Goal: Information Seeking & Learning: Learn about a topic

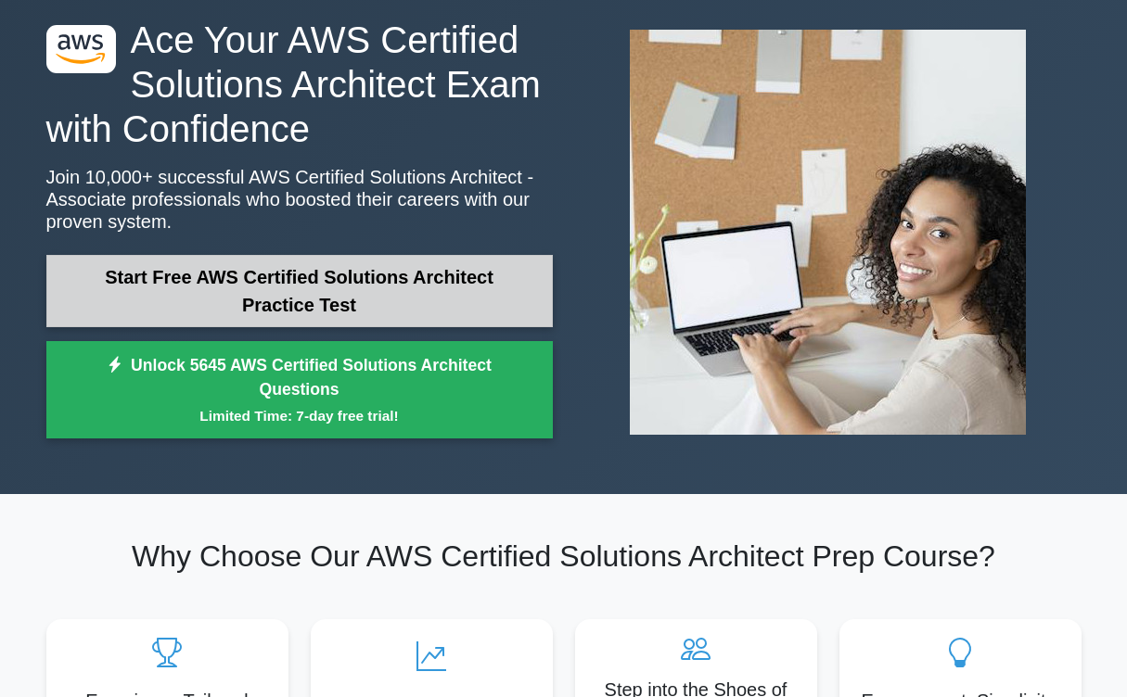
scroll to position [92, 0]
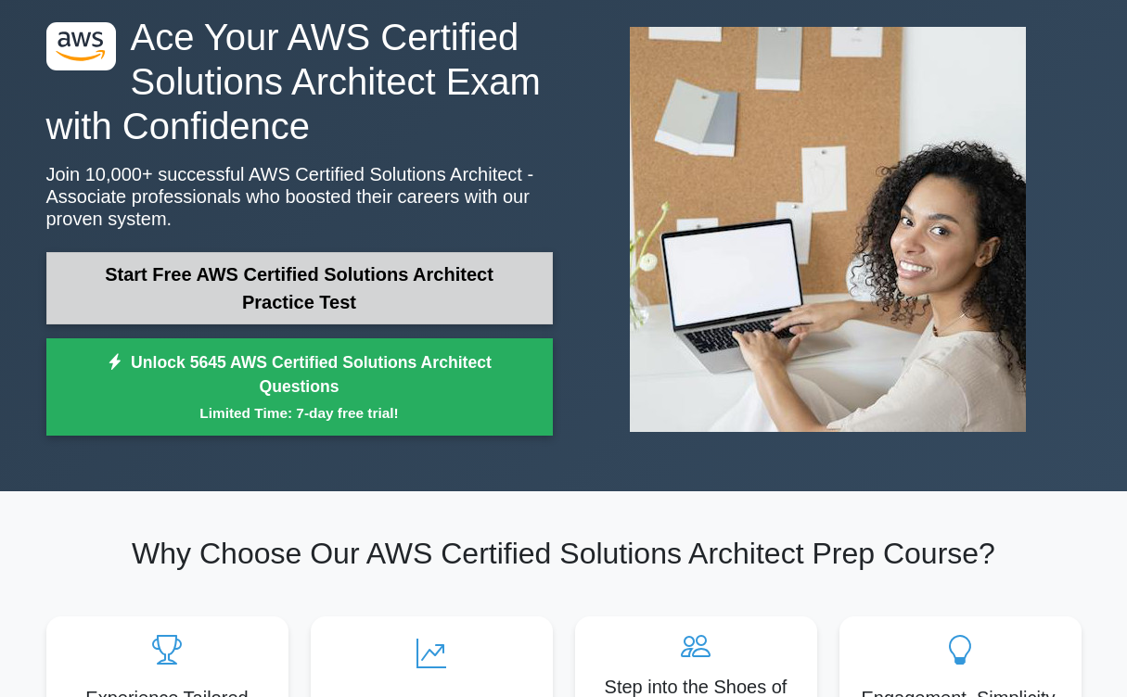
click at [308, 265] on link "Start Free AWS Certified Solutions Architect Practice Test" at bounding box center [299, 288] width 506 height 72
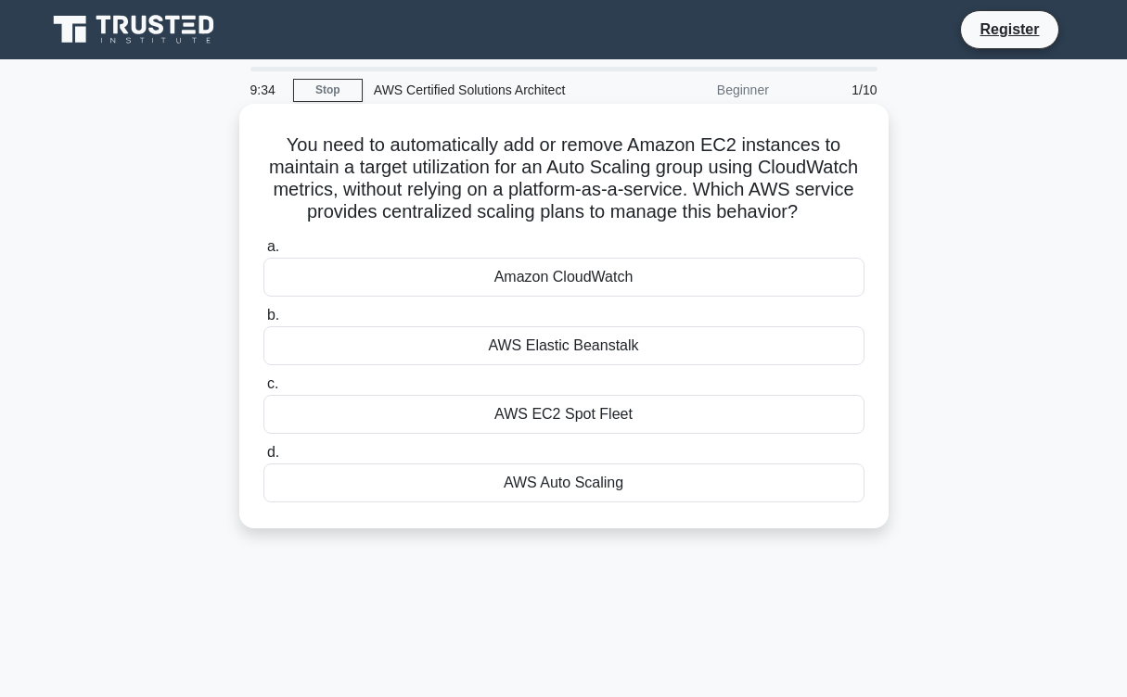
click at [469, 338] on div "AWS Elastic Beanstalk" at bounding box center [563, 345] width 601 height 39
click at [263, 322] on input "b. AWS Elastic Beanstalk" at bounding box center [263, 316] width 0 height 12
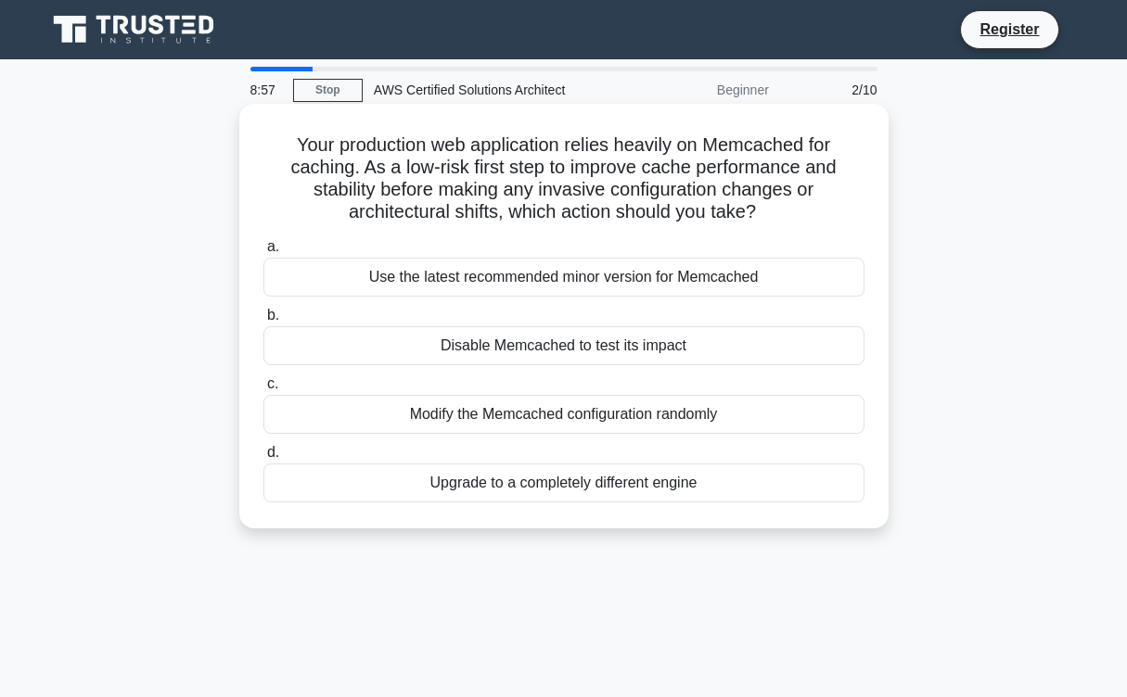
click at [514, 278] on div "Use the latest recommended minor version for Memcached" at bounding box center [563, 277] width 601 height 39
click at [263, 253] on input "a. Use the latest recommended minor version for Memcached" at bounding box center [263, 247] width 0 height 12
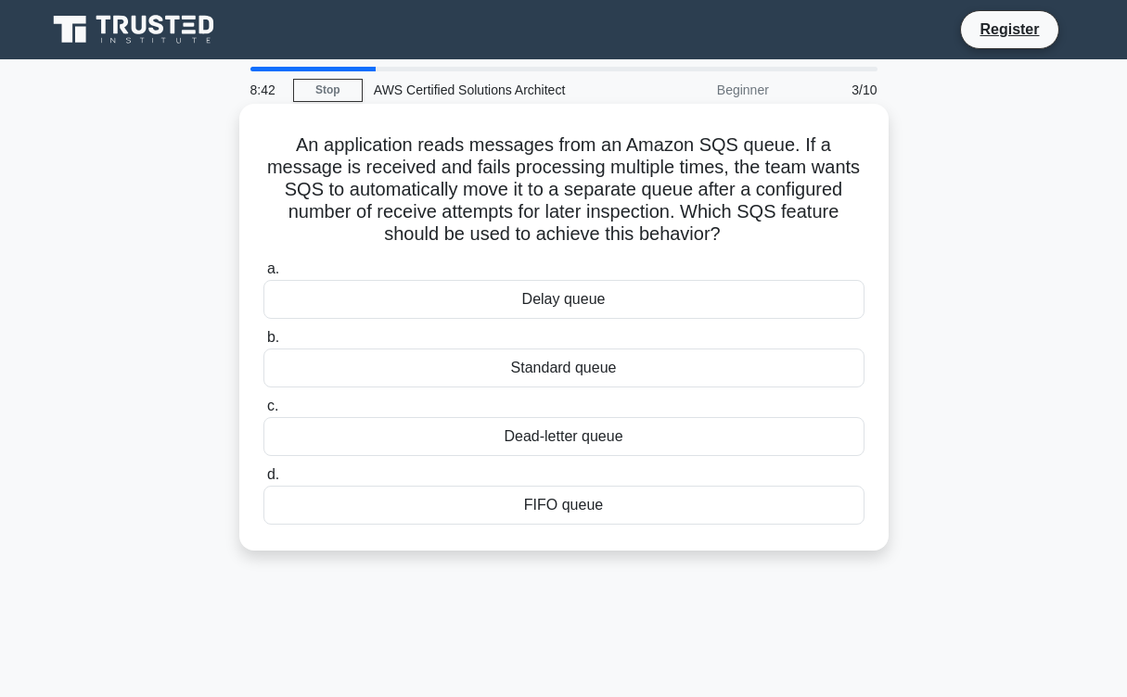
click at [477, 445] on div "Dead-letter queue" at bounding box center [563, 436] width 601 height 39
click at [263, 413] on input "c. Dead-letter queue" at bounding box center [263, 407] width 0 height 12
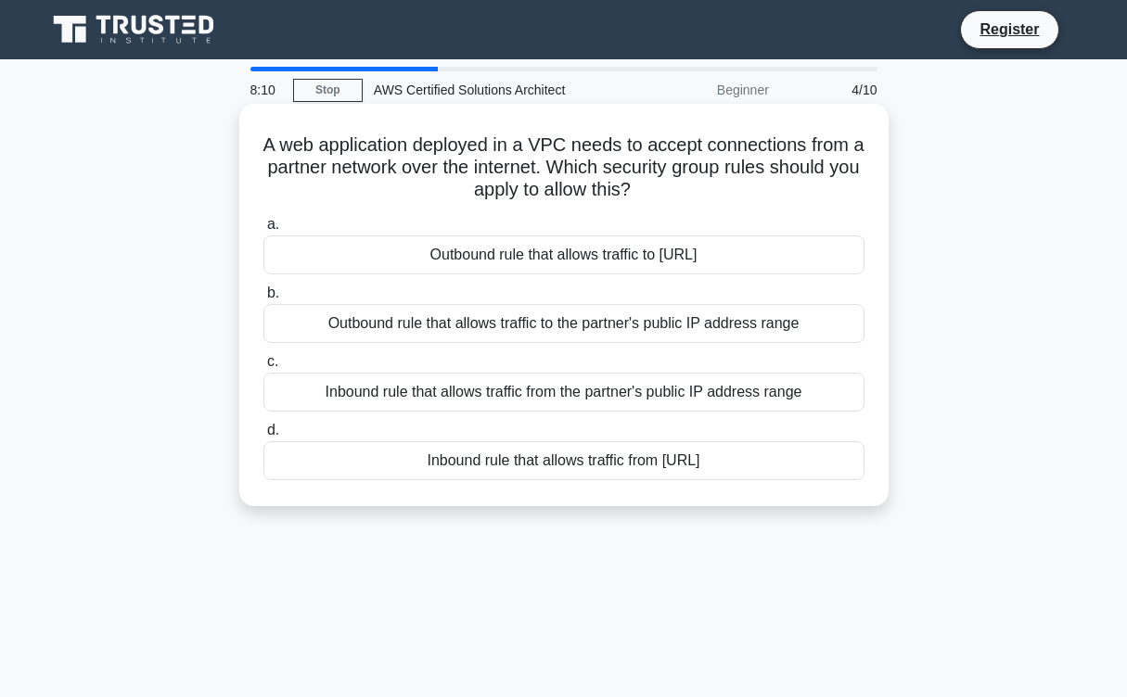
click at [490, 390] on div "Inbound rule that allows traffic from the partner's public IP address range" at bounding box center [563, 392] width 601 height 39
click at [263, 368] on input "c. Inbound rule that allows traffic from the partner's public IP address range" at bounding box center [263, 362] width 0 height 12
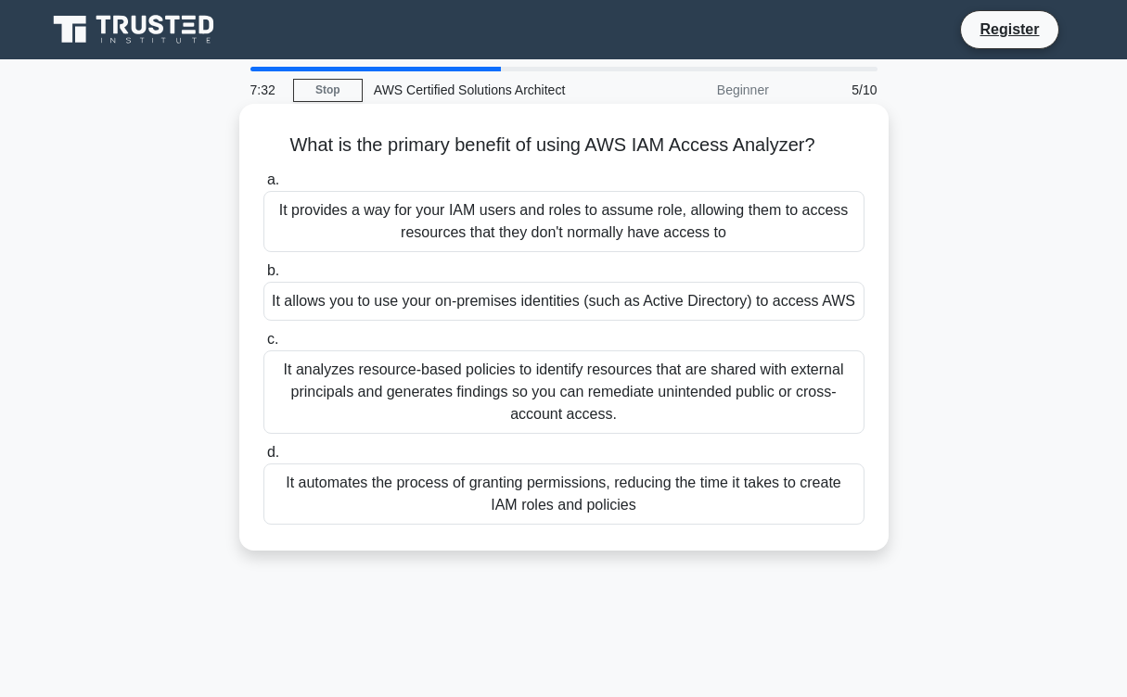
click at [601, 223] on div "It provides a way for your IAM users and roles to assume role, allowing them to…" at bounding box center [563, 221] width 601 height 61
click at [263, 186] on input "a. It provides a way for your IAM users and roles to assume role, allowing them…" at bounding box center [263, 180] width 0 height 12
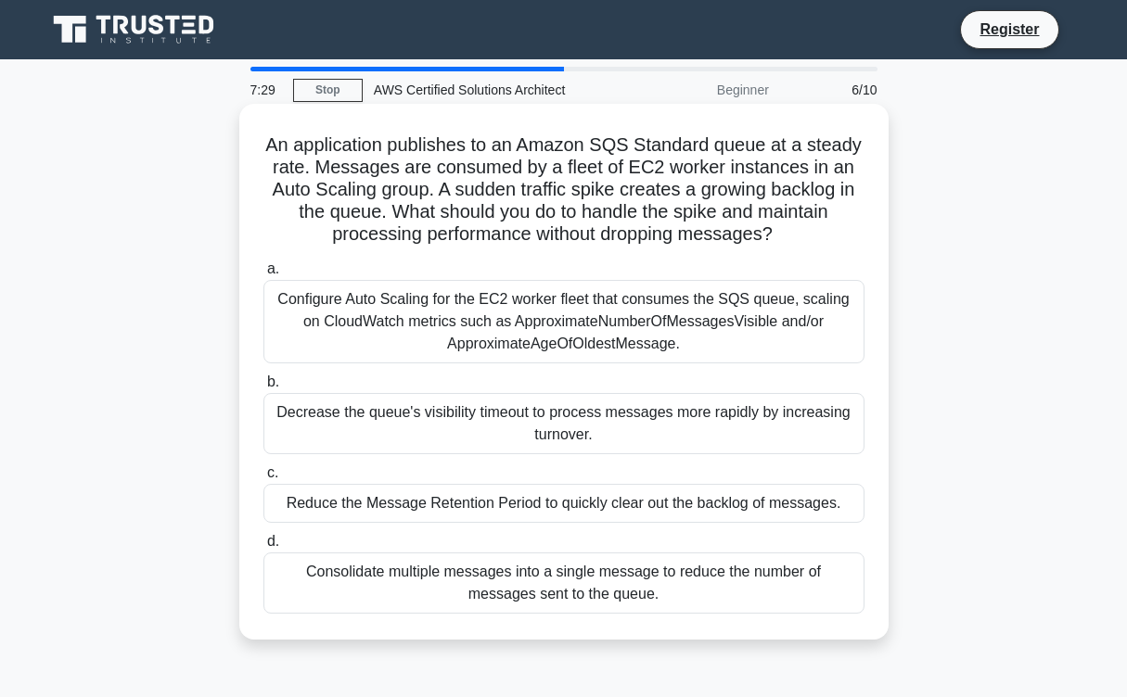
click at [523, 469] on label "c. Reduce the Message Retention Period to quickly clear out the backlog of mess…" at bounding box center [563, 492] width 601 height 61
click at [263, 469] on input "c. Reduce the Message Retention Period to quickly clear out the backlog of mess…" at bounding box center [263, 473] width 0 height 12
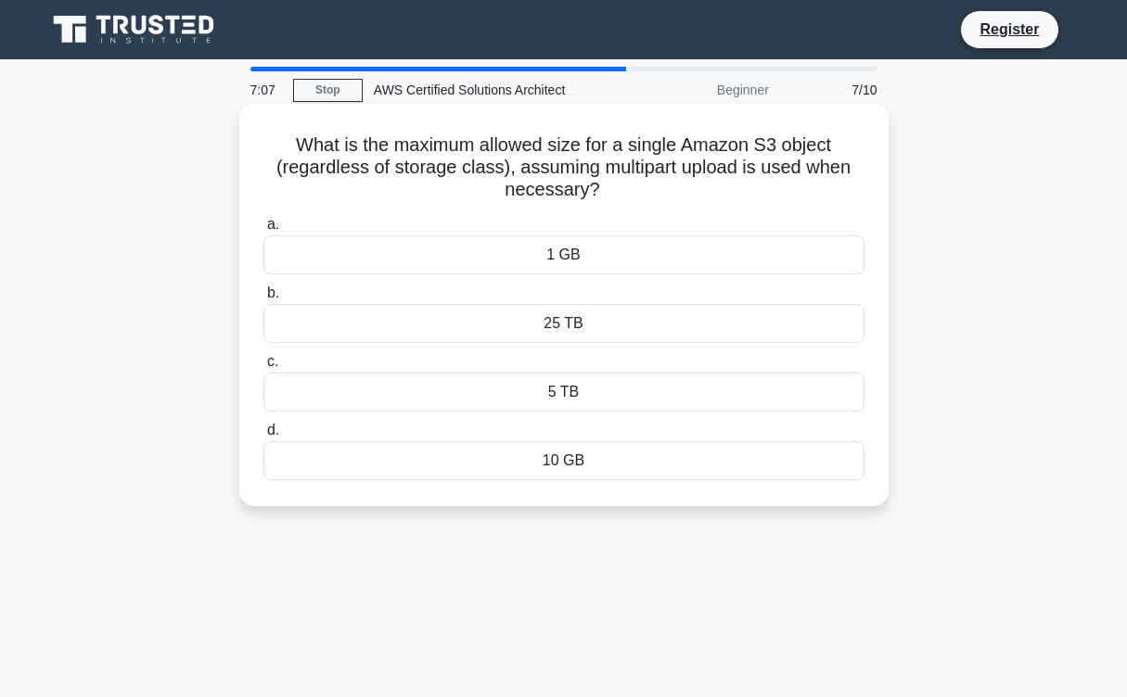
click at [526, 461] on div "10 GB" at bounding box center [563, 460] width 601 height 39
click at [263, 437] on input "d. 10 GB" at bounding box center [263, 431] width 0 height 12
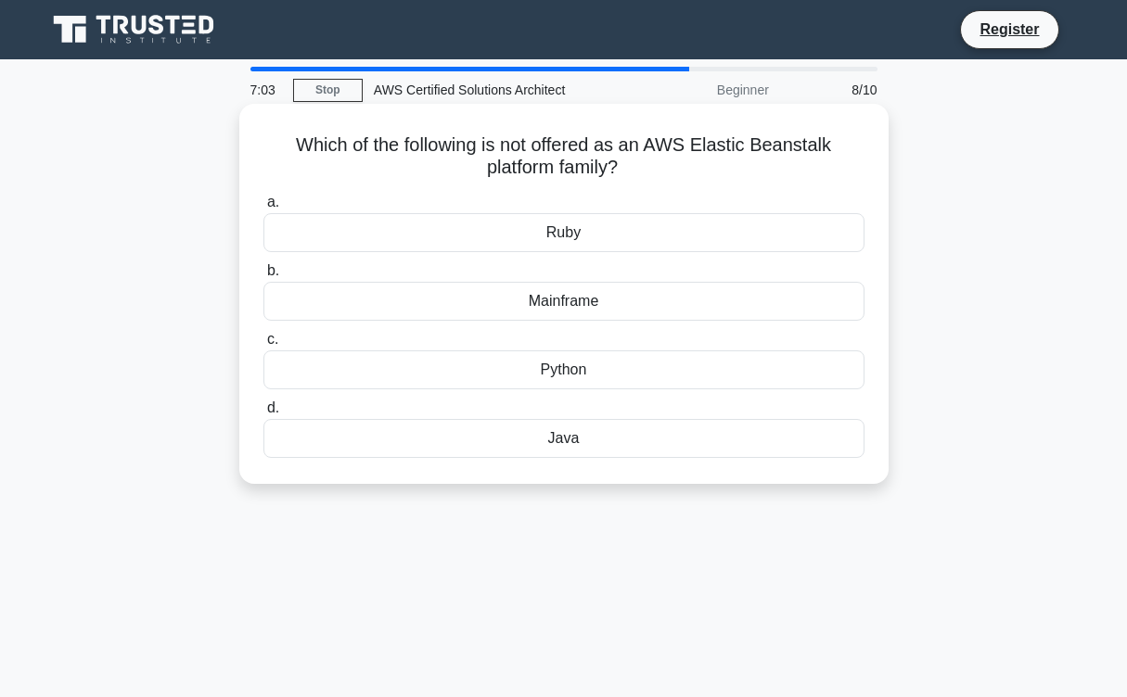
click at [581, 243] on div "Ruby" at bounding box center [563, 232] width 601 height 39
click at [263, 209] on input "a. Ruby" at bounding box center [263, 203] width 0 height 12
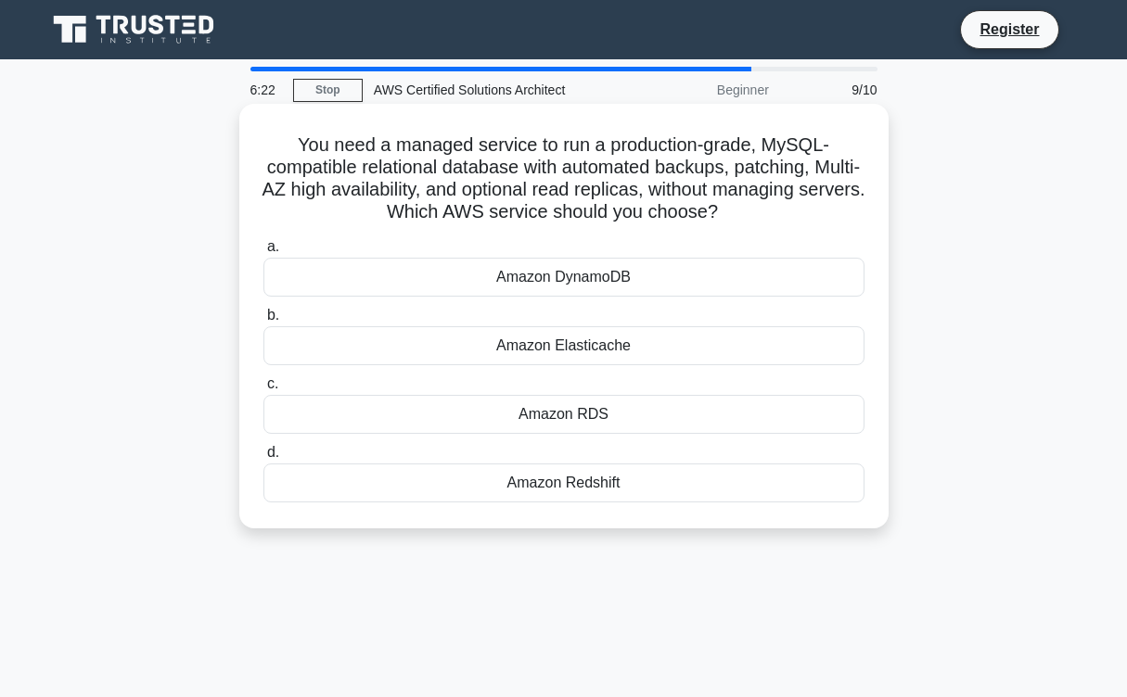
click at [542, 415] on div "Amazon RDS" at bounding box center [563, 414] width 601 height 39
click at [263, 390] on input "c. Amazon RDS" at bounding box center [263, 384] width 0 height 12
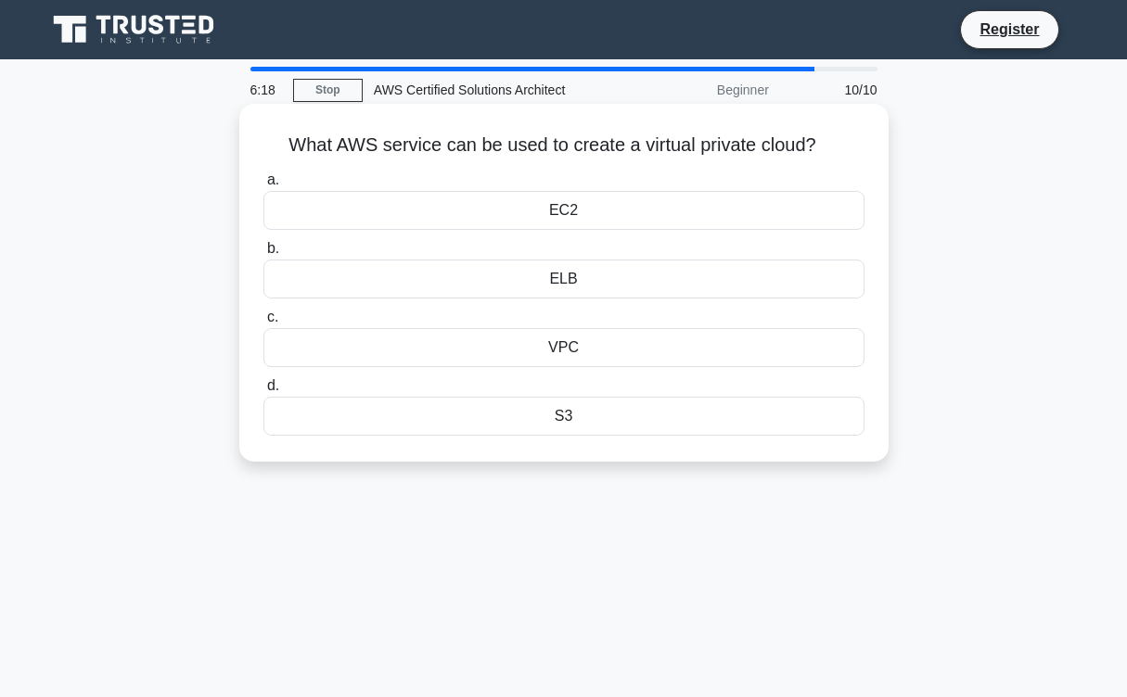
click at [558, 366] on div "VPC" at bounding box center [563, 347] width 601 height 39
click at [263, 324] on input "c. VPC" at bounding box center [263, 318] width 0 height 12
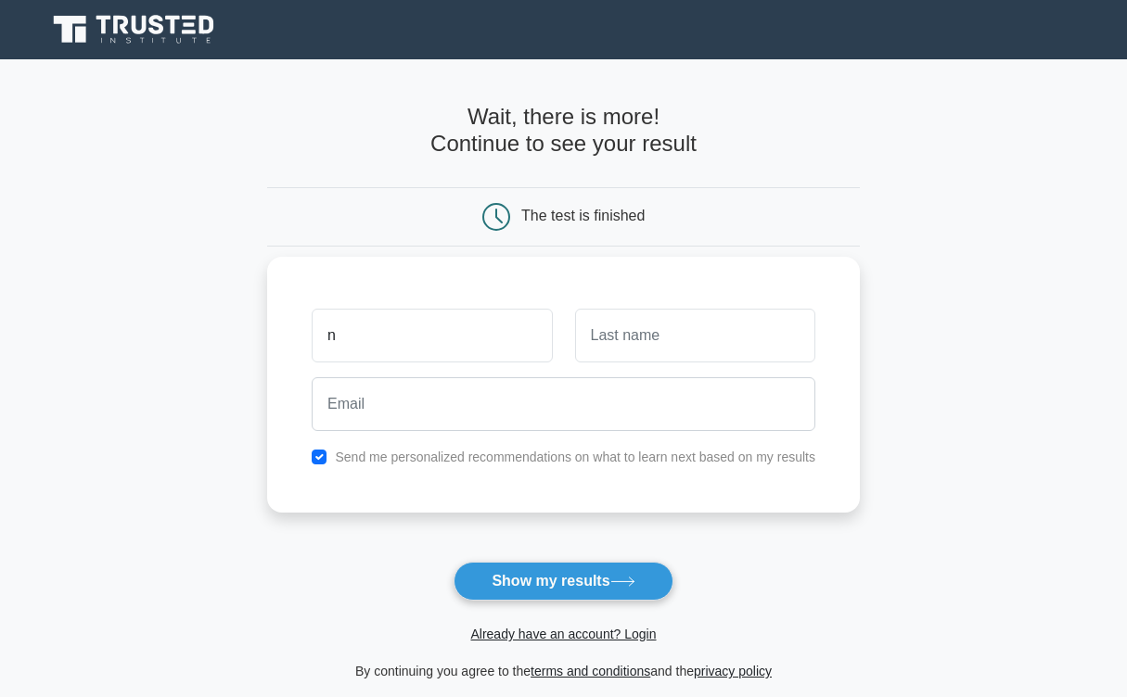
type input "n"
click at [654, 339] on input "text" at bounding box center [695, 336] width 240 height 54
type input "a"
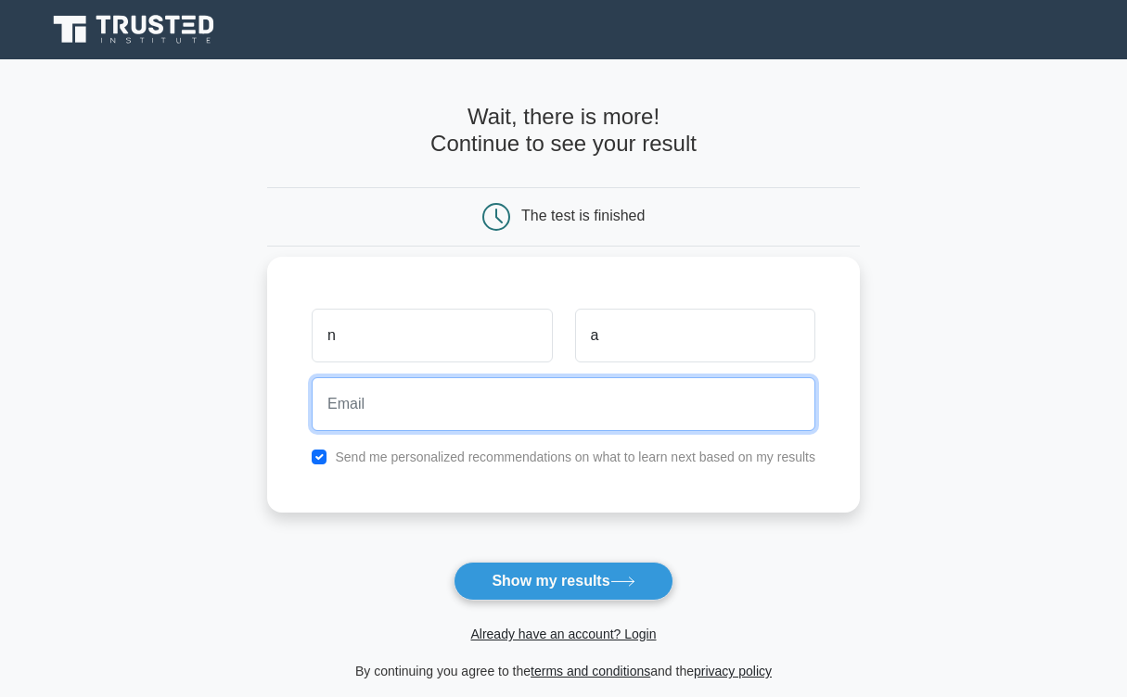
click at [606, 402] on input "email" at bounding box center [564, 404] width 504 height 54
type input "nareamiryan@mail.ru"
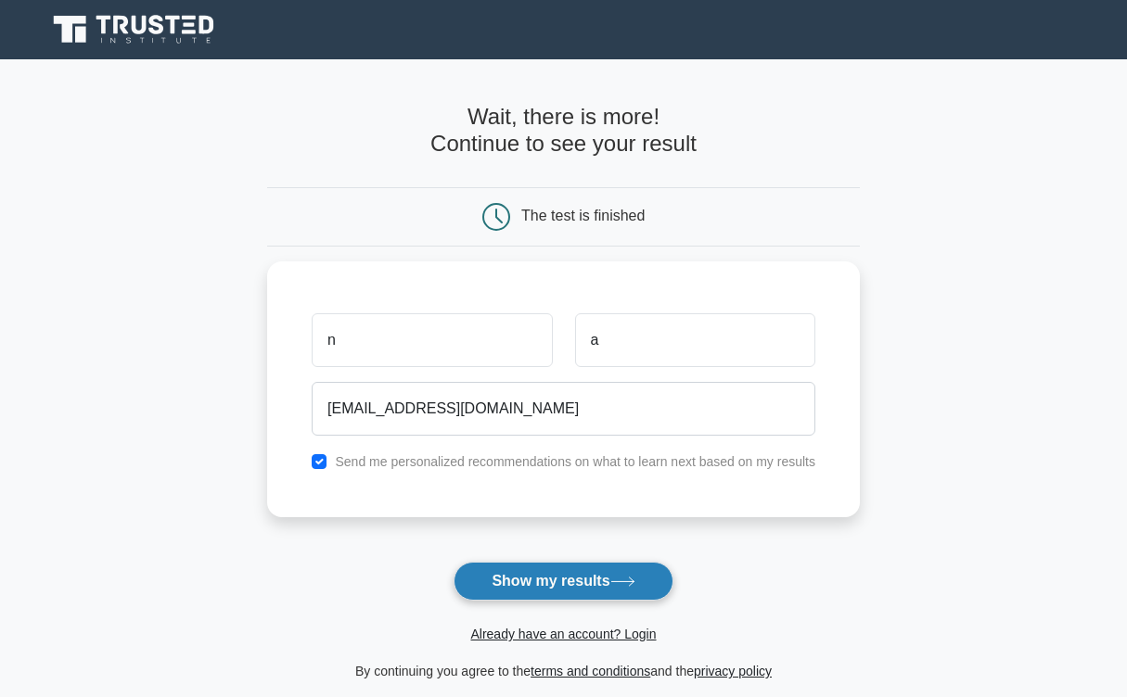
click at [565, 585] on button "Show my results" at bounding box center [562, 581] width 219 height 39
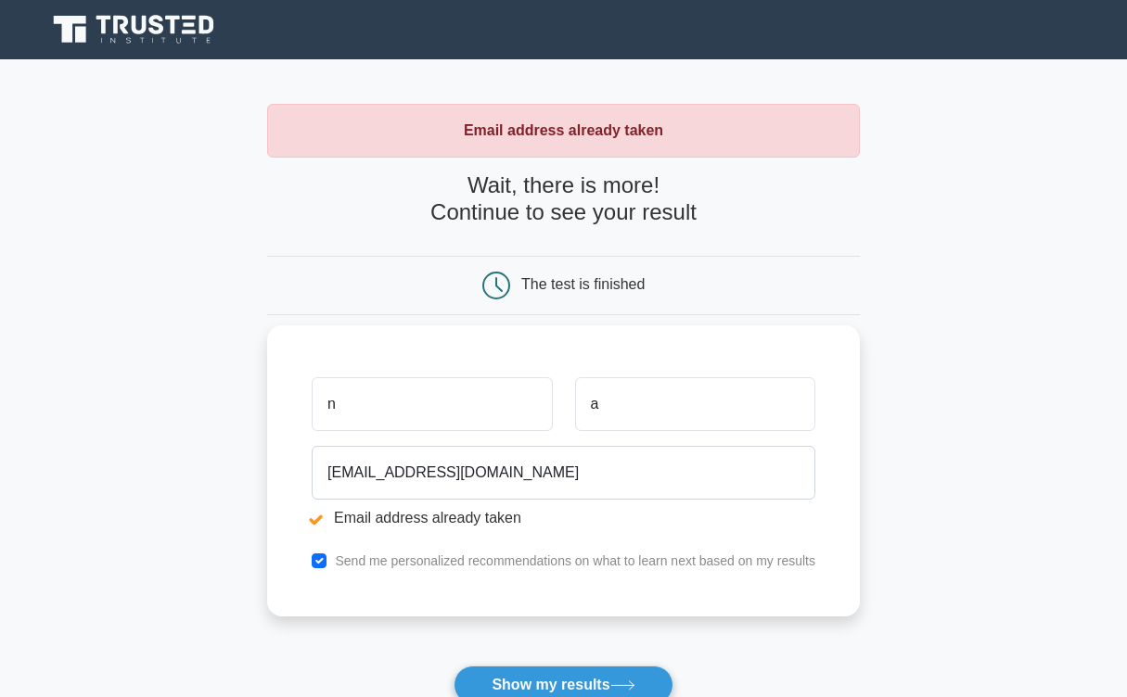
click at [486, 412] on input "n" at bounding box center [432, 404] width 240 height 54
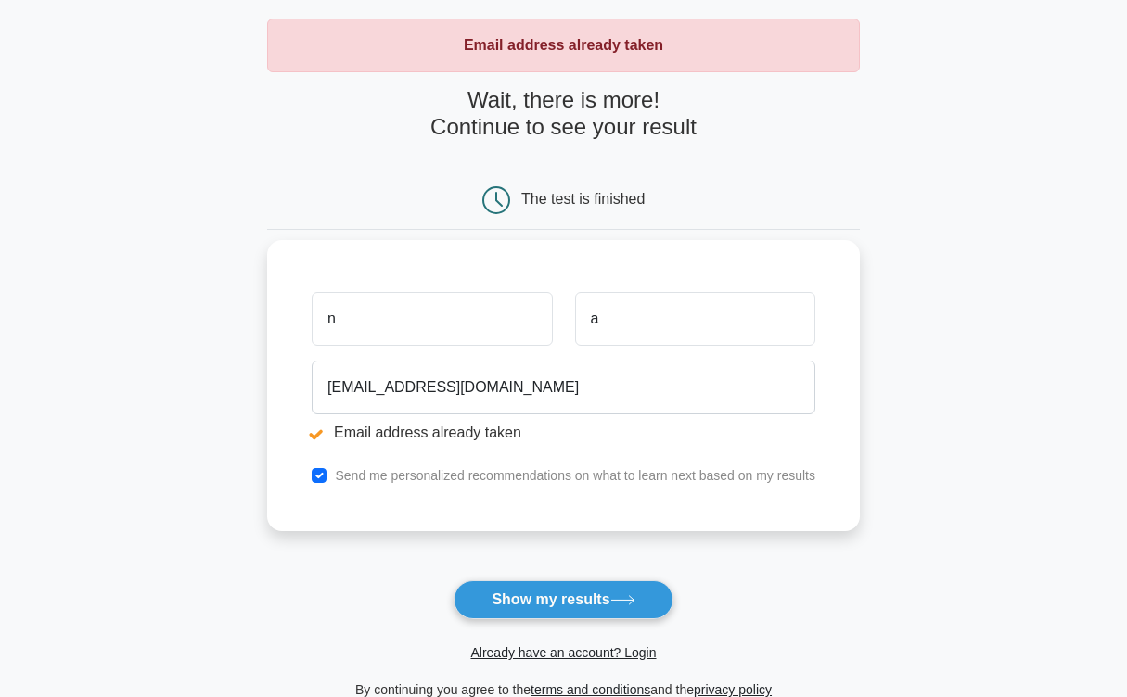
scroll to position [91, 0]
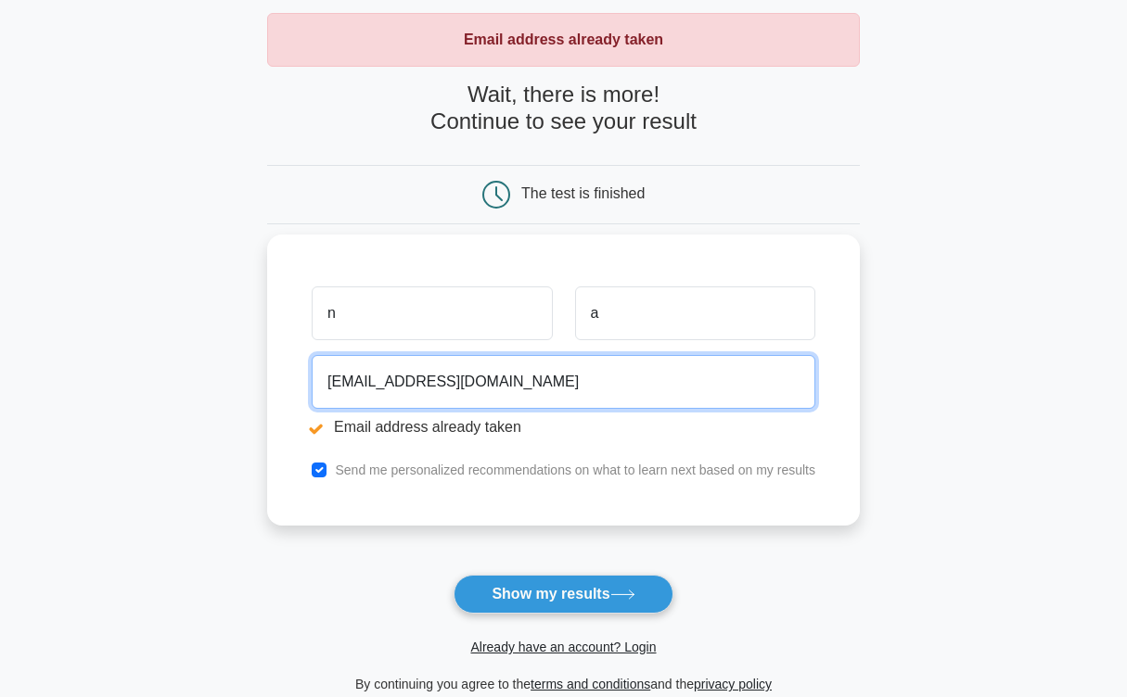
click at [413, 385] on input "nareamiryan@mail.ru" at bounding box center [564, 382] width 504 height 54
click at [434, 389] on input "nareamiryan1@mail.ru" at bounding box center [564, 382] width 504 height 54
click at [497, 387] on input "nareamiryan1@gmail.ru" at bounding box center [564, 382] width 504 height 54
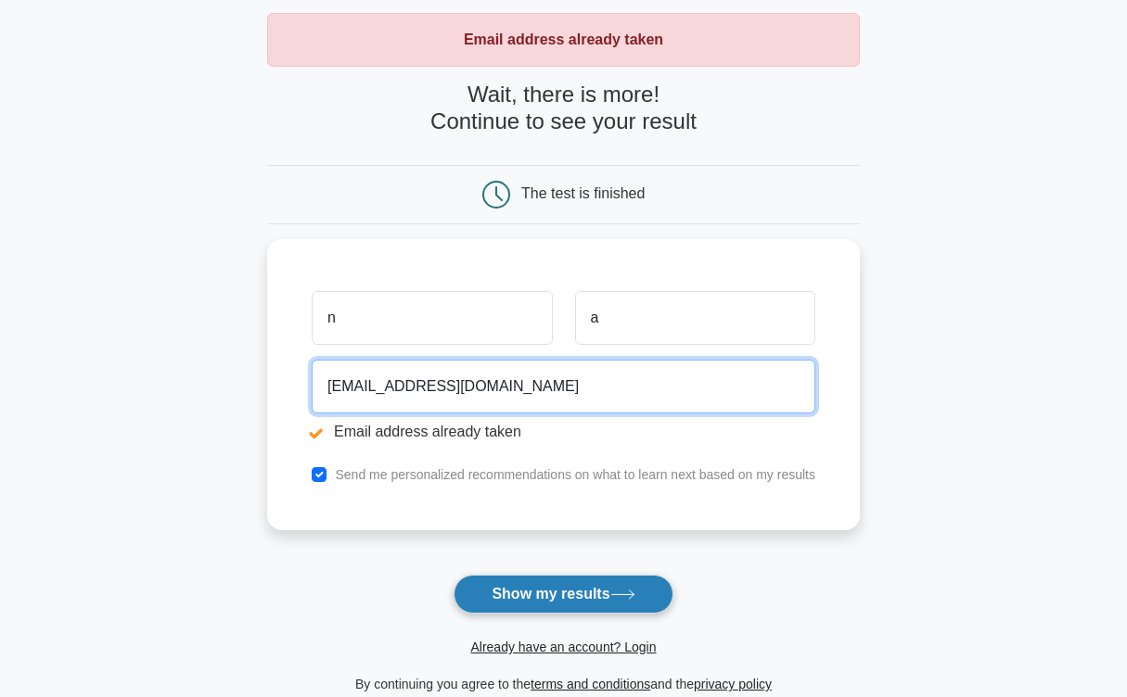
type input "nareamiryan1@gmail.com"
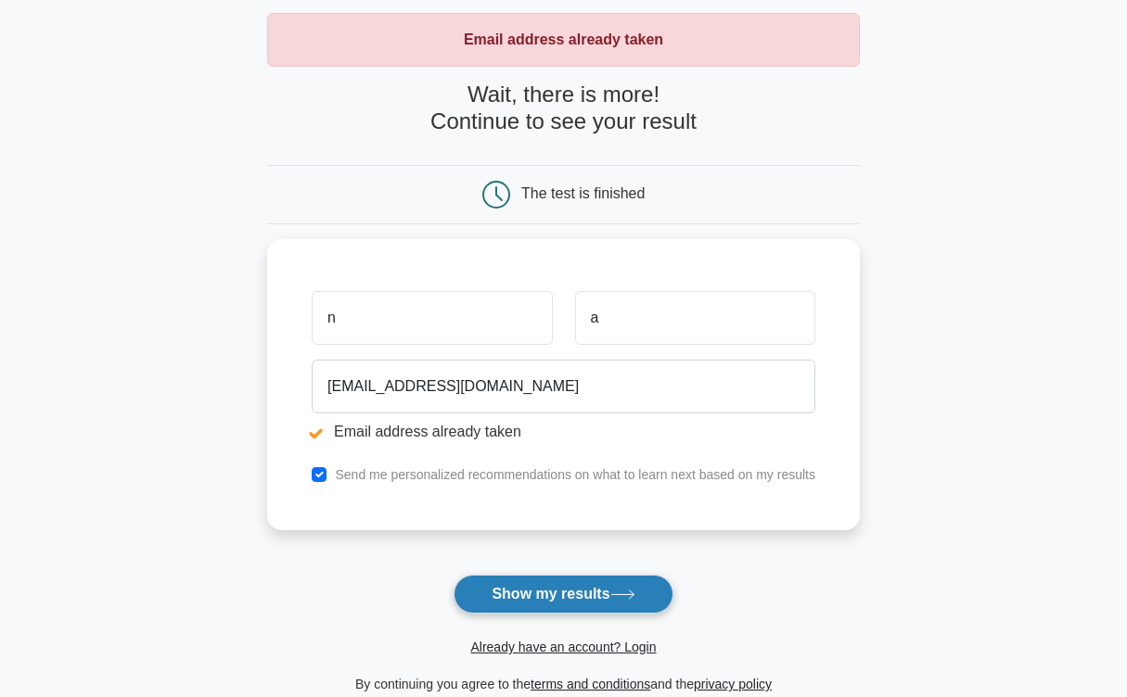
click at [532, 589] on button "Show my results" at bounding box center [562, 594] width 219 height 39
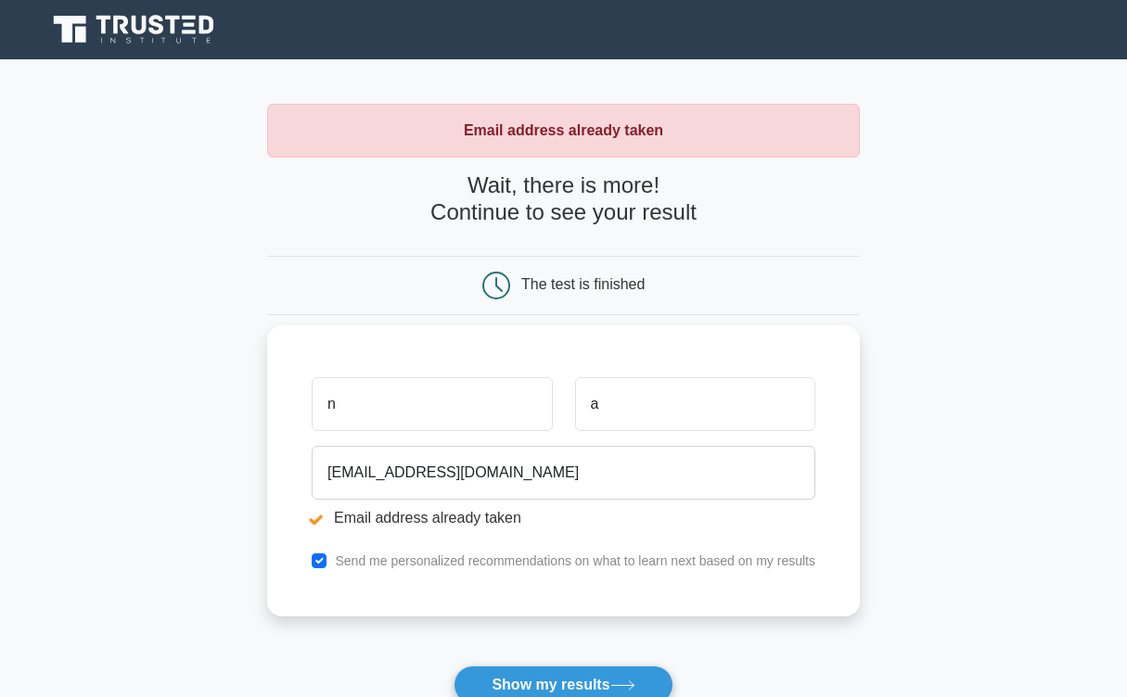
click at [531, 574] on div "n a nareamiryan1@gmail.com Email address already taken Send me personalized rec…" at bounding box center [563, 470] width 593 height 291
click at [528, 568] on label "Send me personalized recommendations on what to learn next based on my results" at bounding box center [575, 561] width 480 height 15
click at [519, 563] on label "Send me personalized recommendations on what to learn next based on my results" at bounding box center [575, 561] width 480 height 15
click at [321, 561] on input "checkbox" at bounding box center [319, 561] width 15 height 15
checkbox input "false"
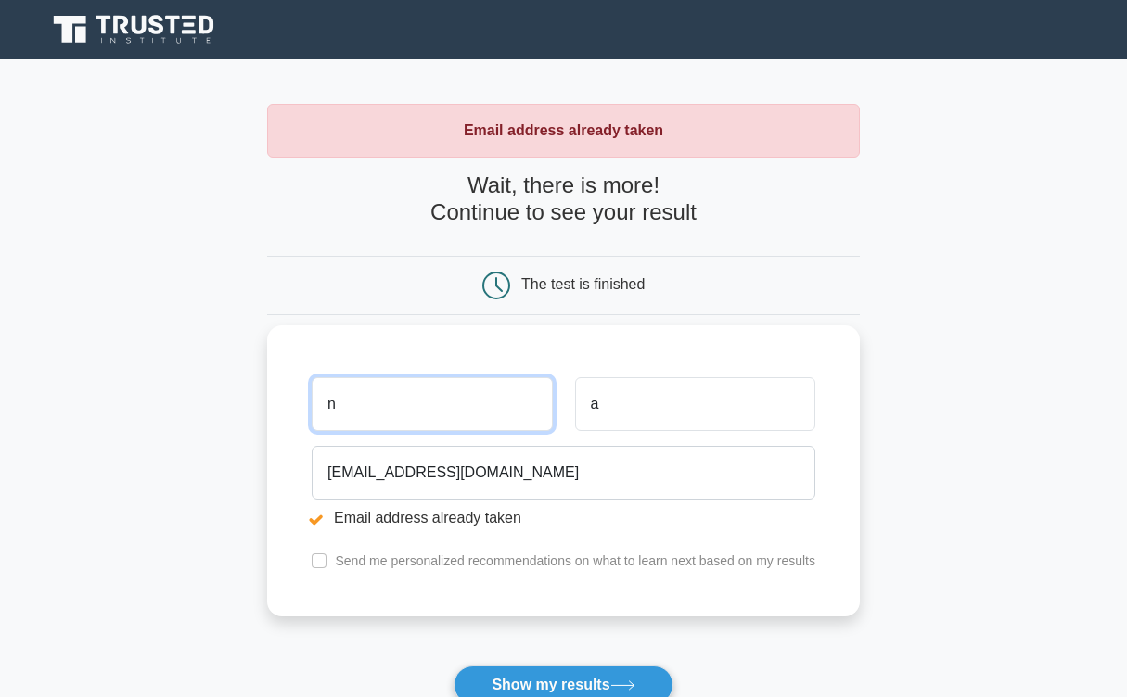
click at [389, 404] on input "n" at bounding box center [432, 404] width 240 height 54
type input "naar"
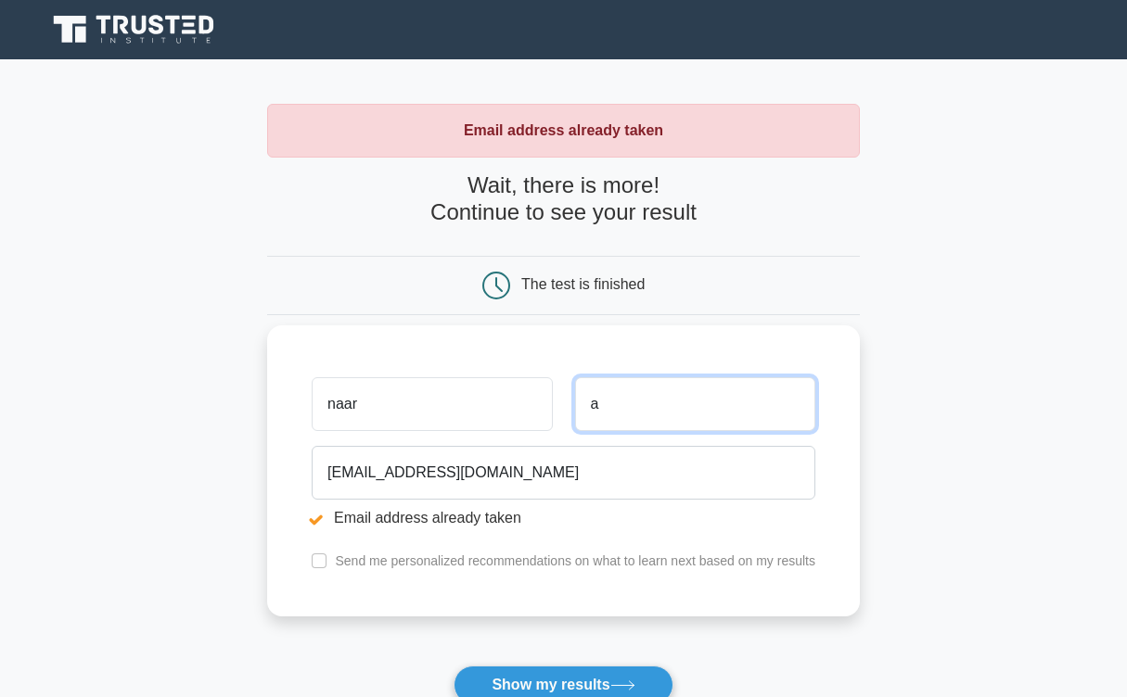
click at [625, 402] on input "a" at bounding box center [695, 404] width 240 height 54
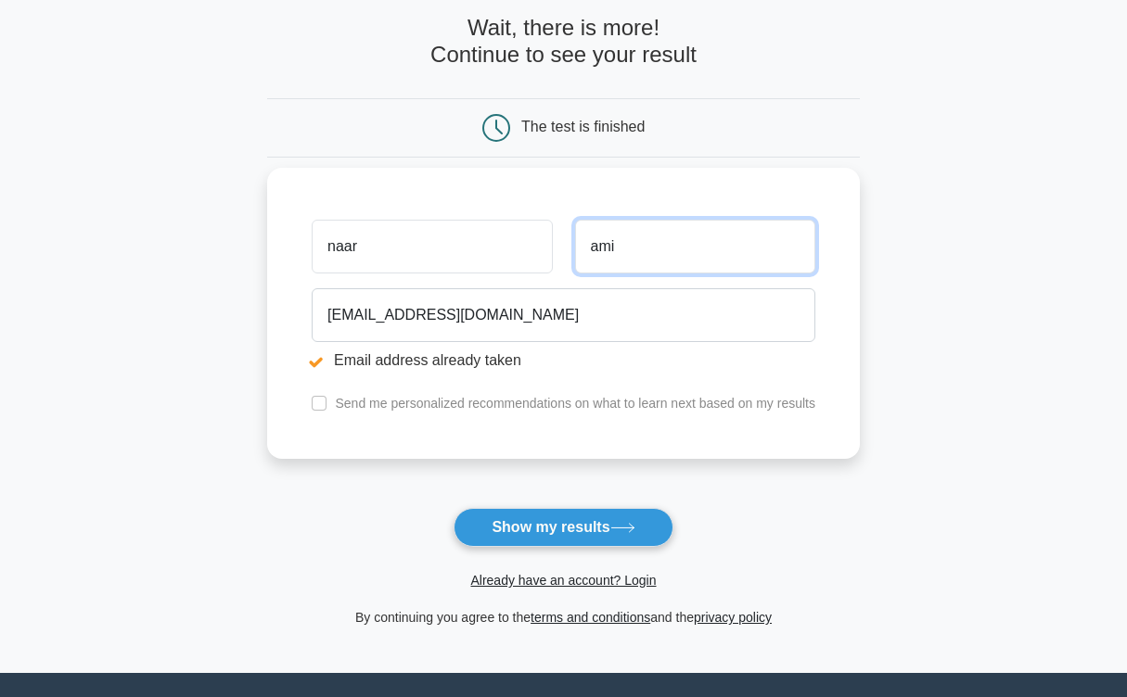
scroll to position [163, 0]
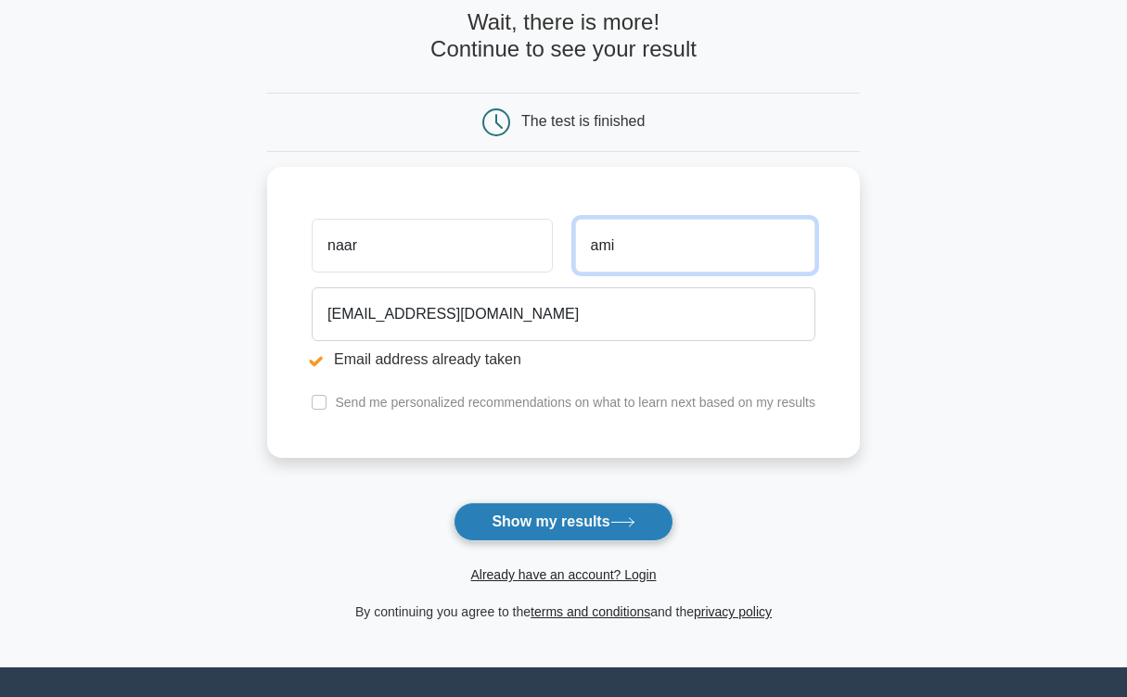
type input "ami"
click at [546, 503] on button "Show my results" at bounding box center [562, 522] width 219 height 39
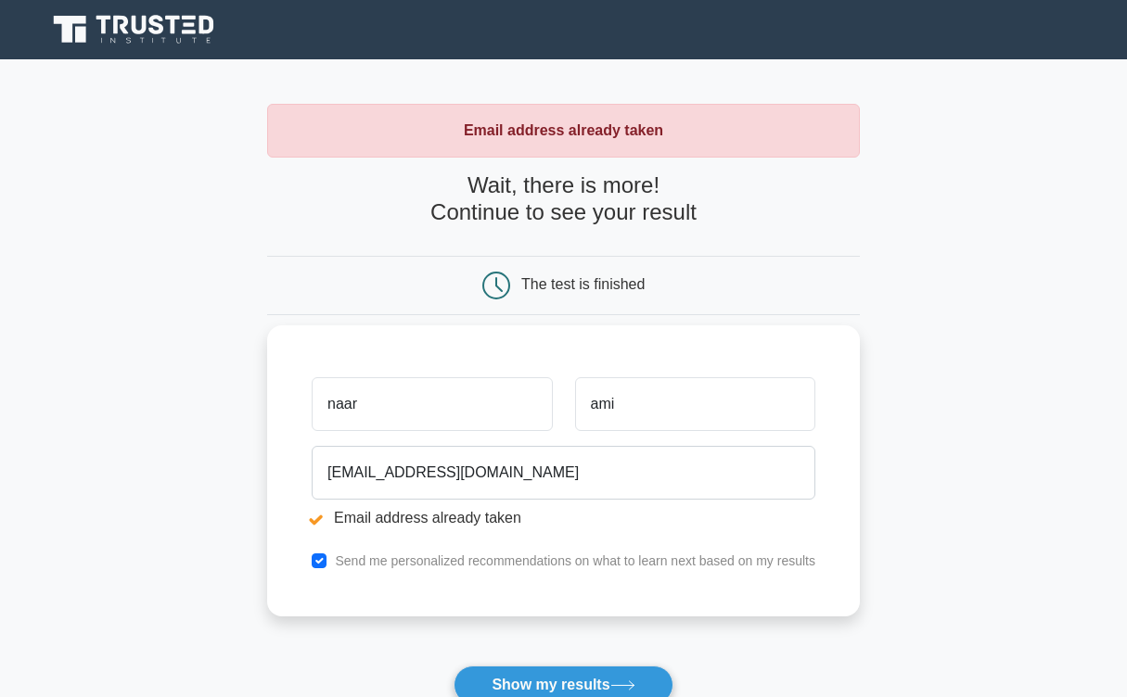
click at [478, 525] on li "Email address already taken" at bounding box center [564, 518] width 504 height 22
click at [312, 517] on li "Email address already taken" at bounding box center [564, 518] width 504 height 22
click at [313, 520] on li "Email address already taken" at bounding box center [564, 518] width 504 height 22
click at [318, 510] on li "Email address already taken" at bounding box center [564, 518] width 504 height 22
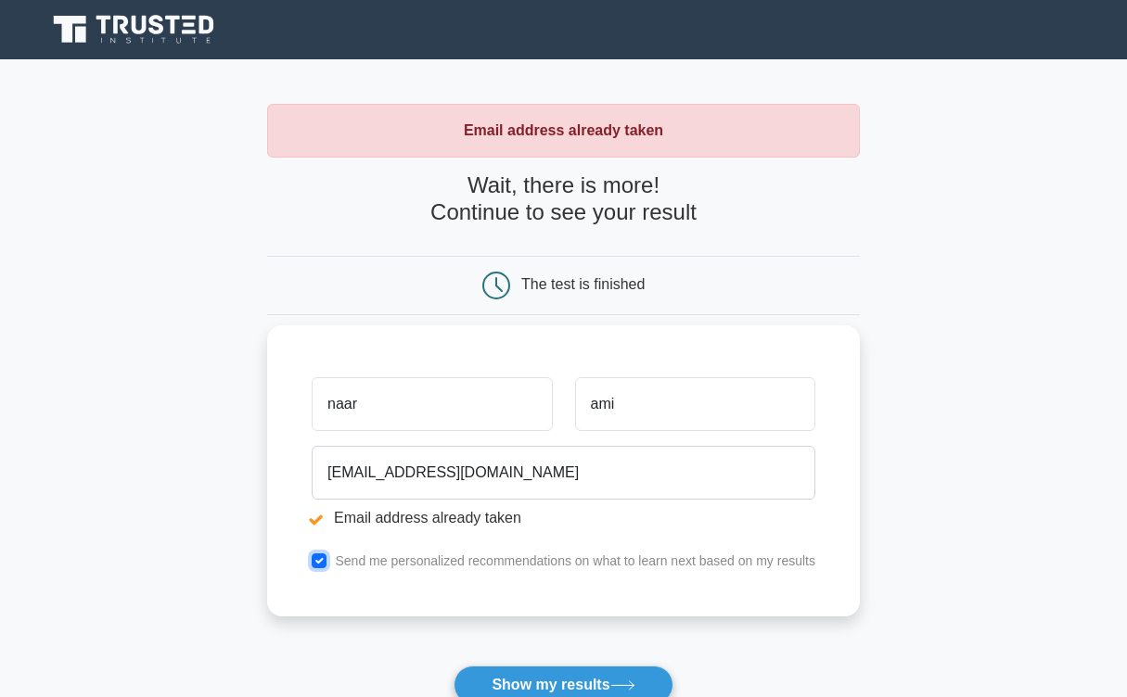
click at [321, 565] on input "checkbox" at bounding box center [319, 561] width 15 height 15
checkbox input "false"
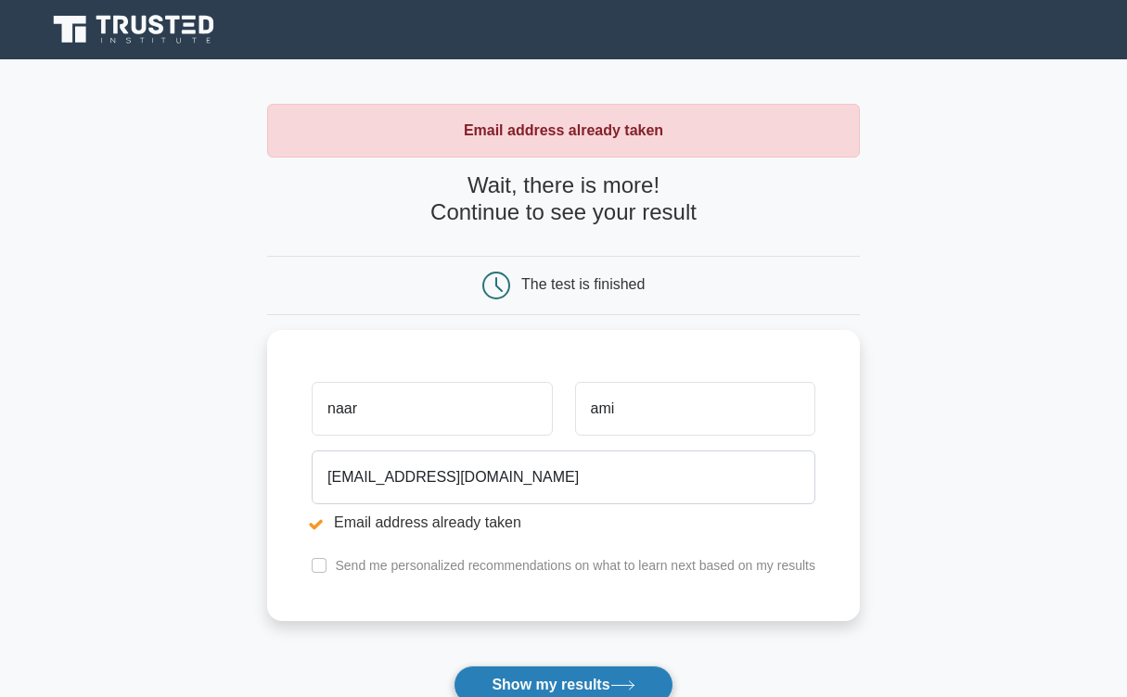
click at [501, 678] on button "Show my results" at bounding box center [562, 685] width 219 height 39
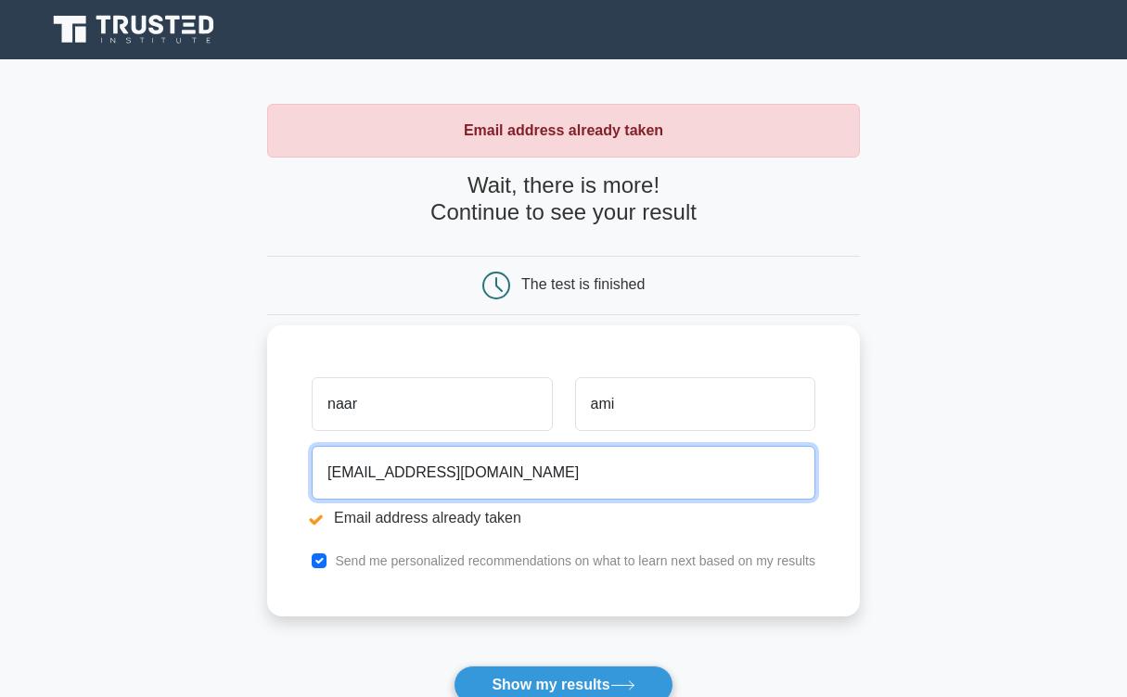
click at [436, 466] on input "[EMAIL_ADDRESS][DOMAIN_NAME]" at bounding box center [564, 473] width 504 height 54
click at [415, 466] on input "nareamiryan1@gmail.com" at bounding box center [564, 473] width 504 height 54
drag, startPoint x: 360, startPoint y: 473, endPoint x: 639, endPoint y: 479, distance: 279.2
click at [639, 479] on input "nareamiryan1@gmail.com" at bounding box center [564, 473] width 504 height 54
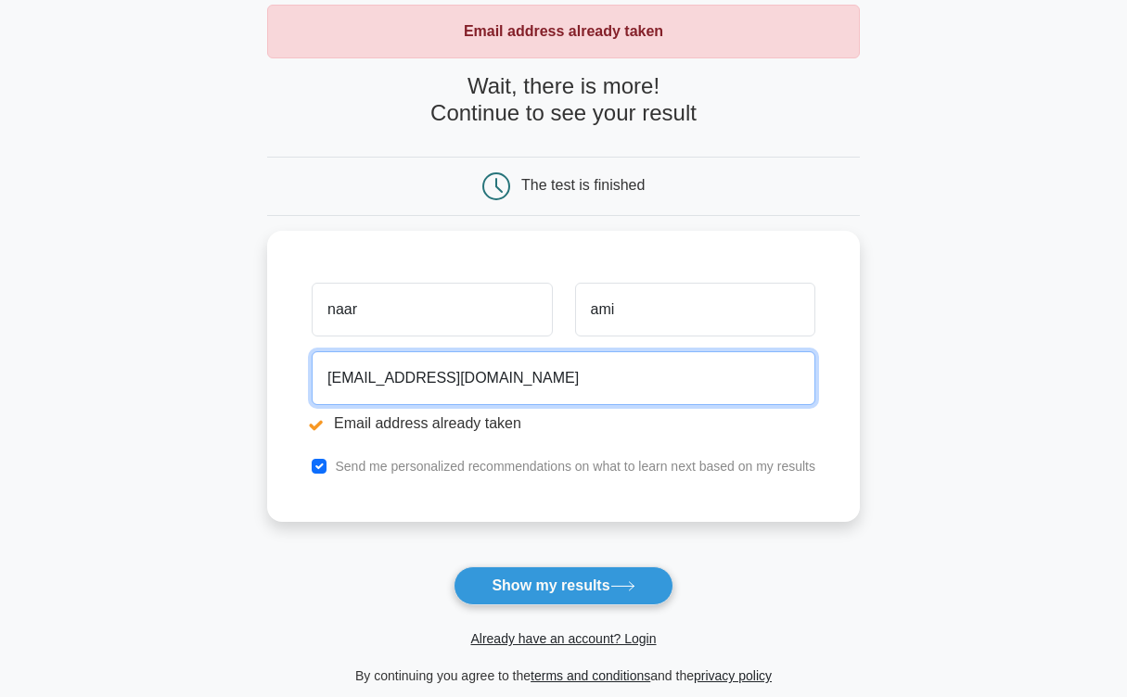
scroll to position [100, 0]
type input "nare.amiryan@ysu.am"
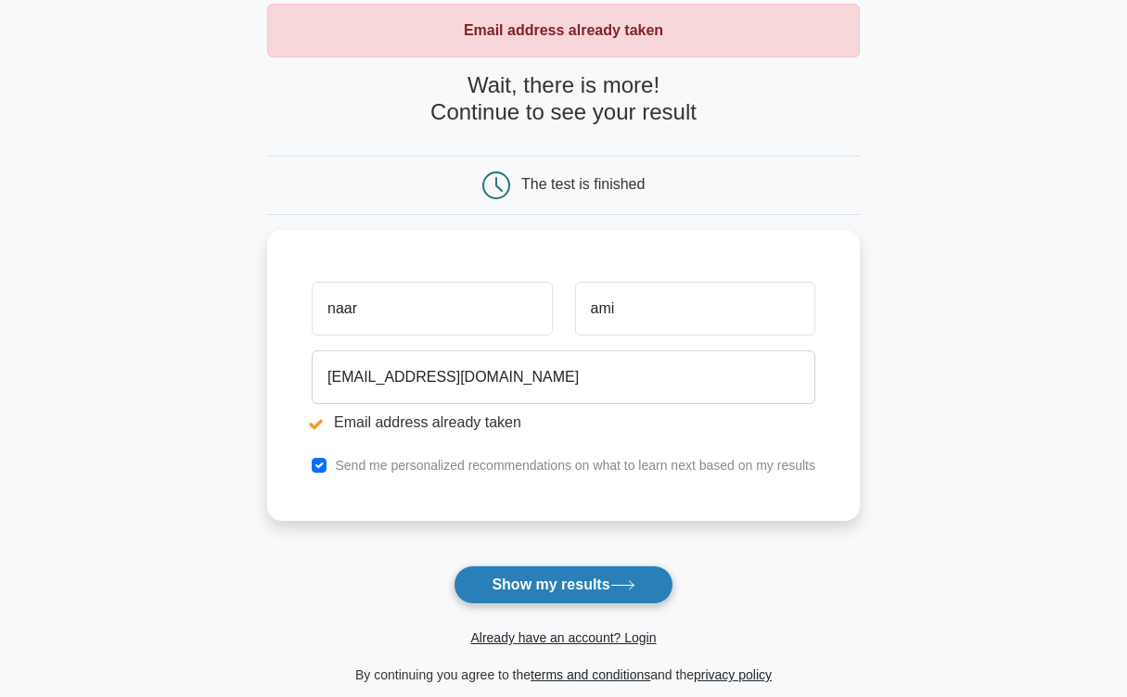
click at [490, 597] on button "Show my results" at bounding box center [562, 585] width 219 height 39
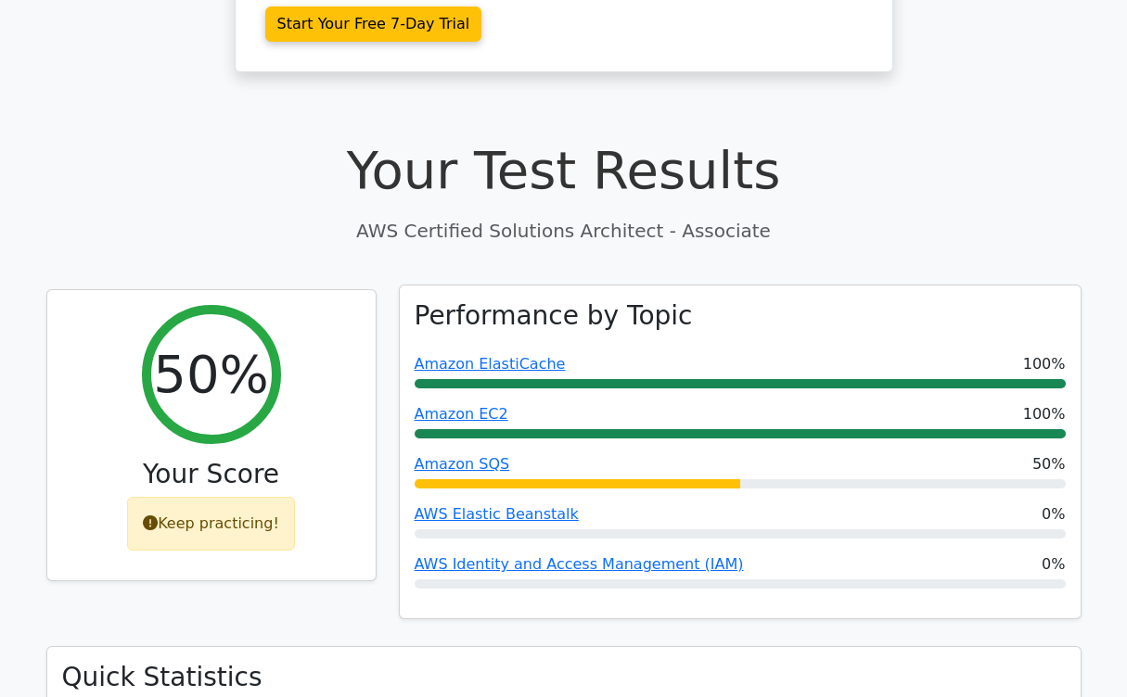
scroll to position [523, 0]
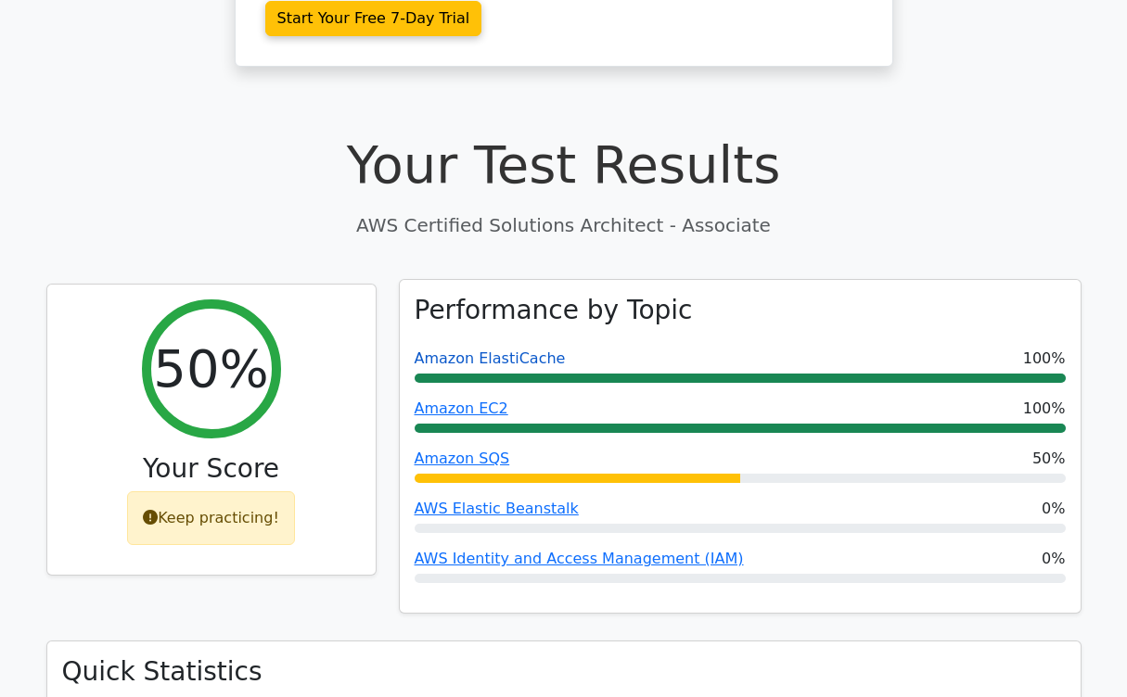
click at [503, 350] on link "Amazon ElastiCache" at bounding box center [490, 359] width 151 height 18
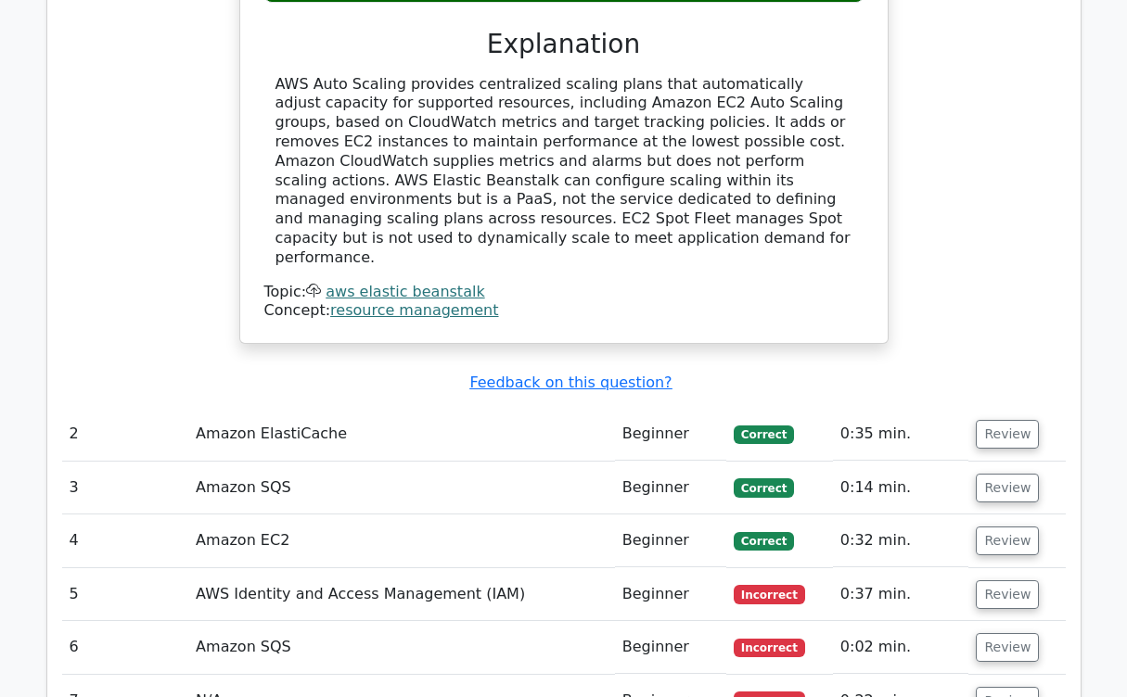
scroll to position [2053, 0]
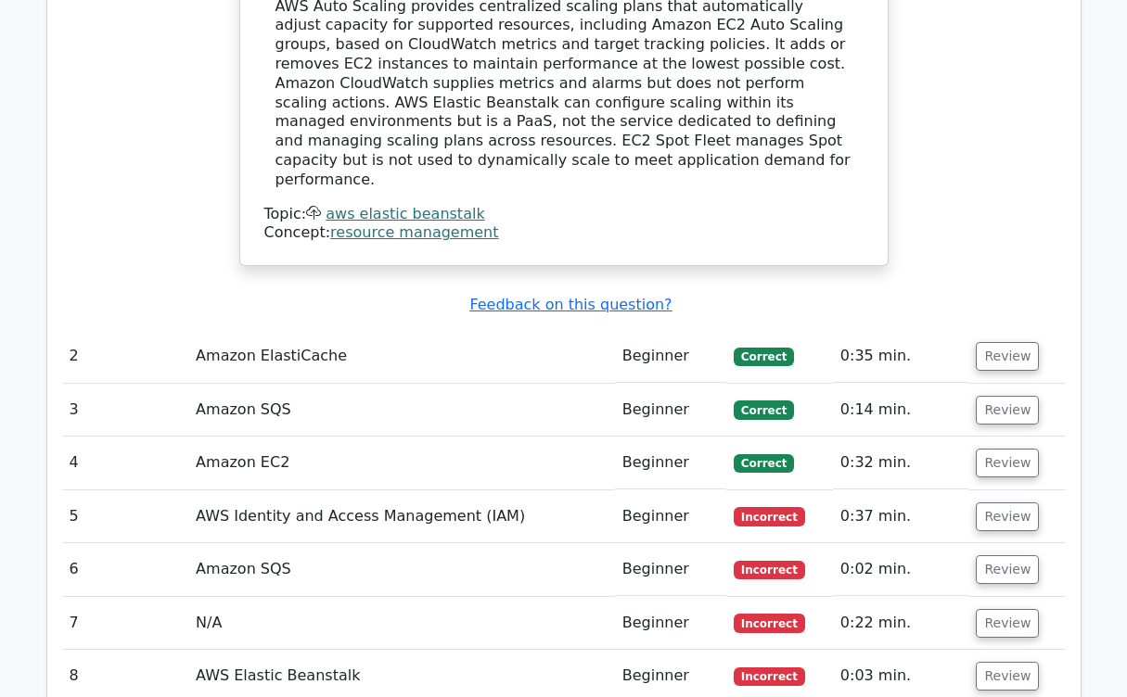
click at [490, 330] on td "Amazon ElastiCache" at bounding box center [401, 356] width 427 height 53
click at [339, 330] on td "Amazon ElastiCache" at bounding box center [401, 356] width 427 height 53
click at [309, 330] on td "Amazon ElastiCache" at bounding box center [401, 356] width 427 height 53
click at [984, 342] on button "Review" at bounding box center [1007, 356] width 63 height 29
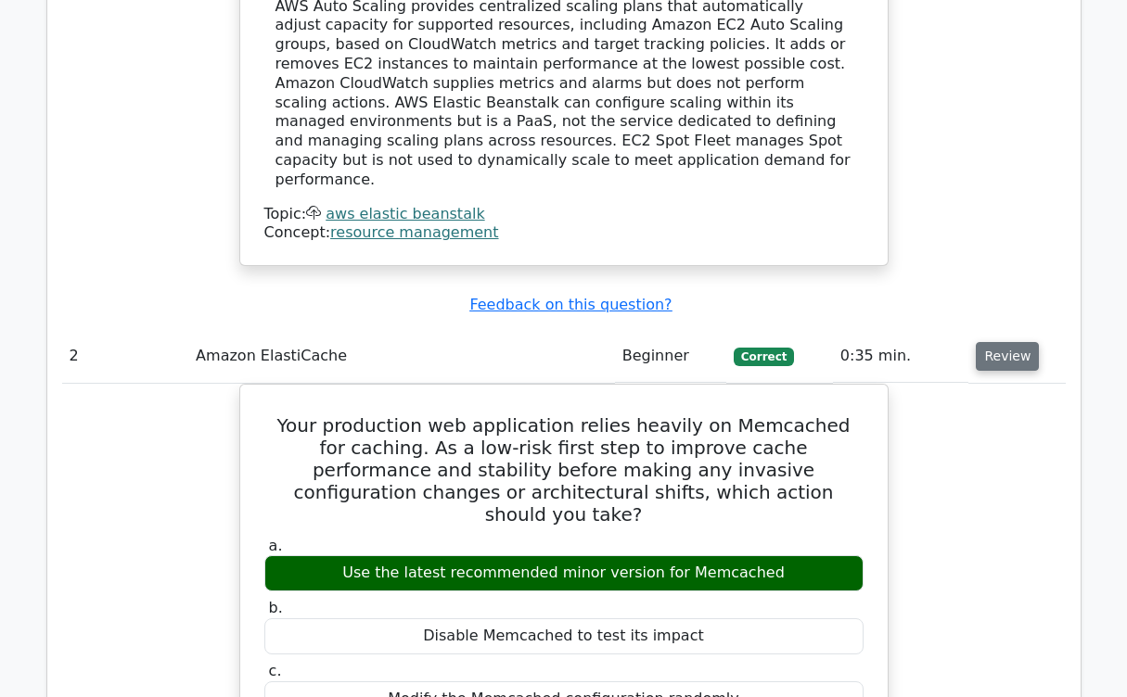
click at [999, 342] on button "Review" at bounding box center [1007, 356] width 63 height 29
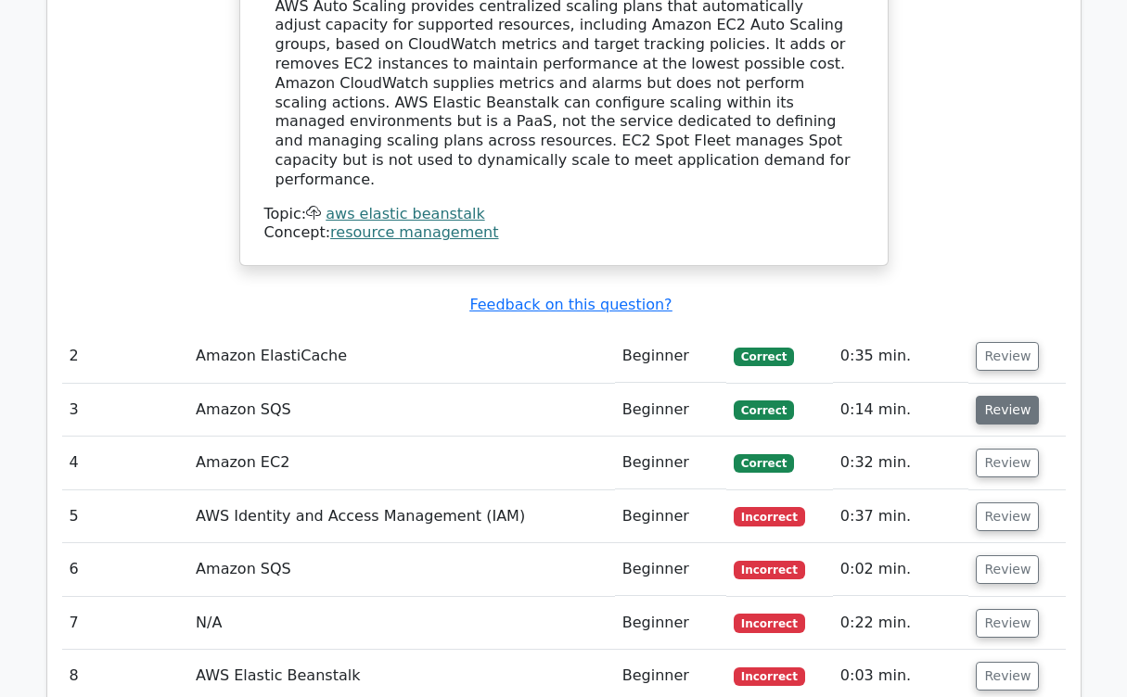
click at [996, 396] on button "Review" at bounding box center [1007, 410] width 63 height 29
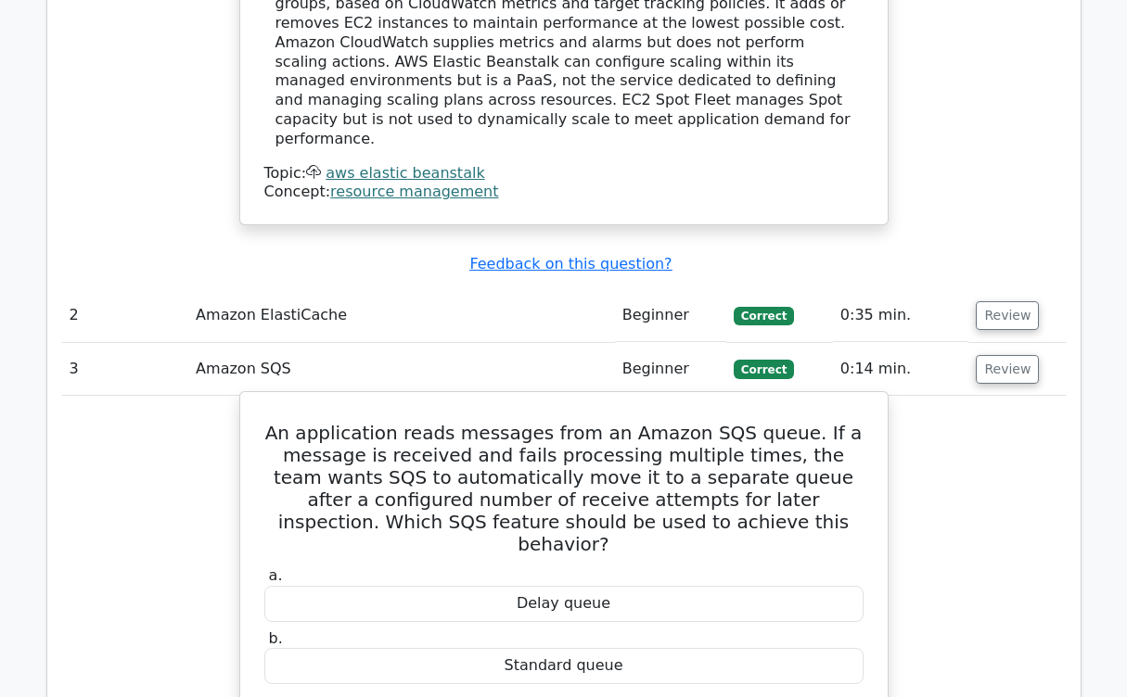
scroll to position [2096, 0]
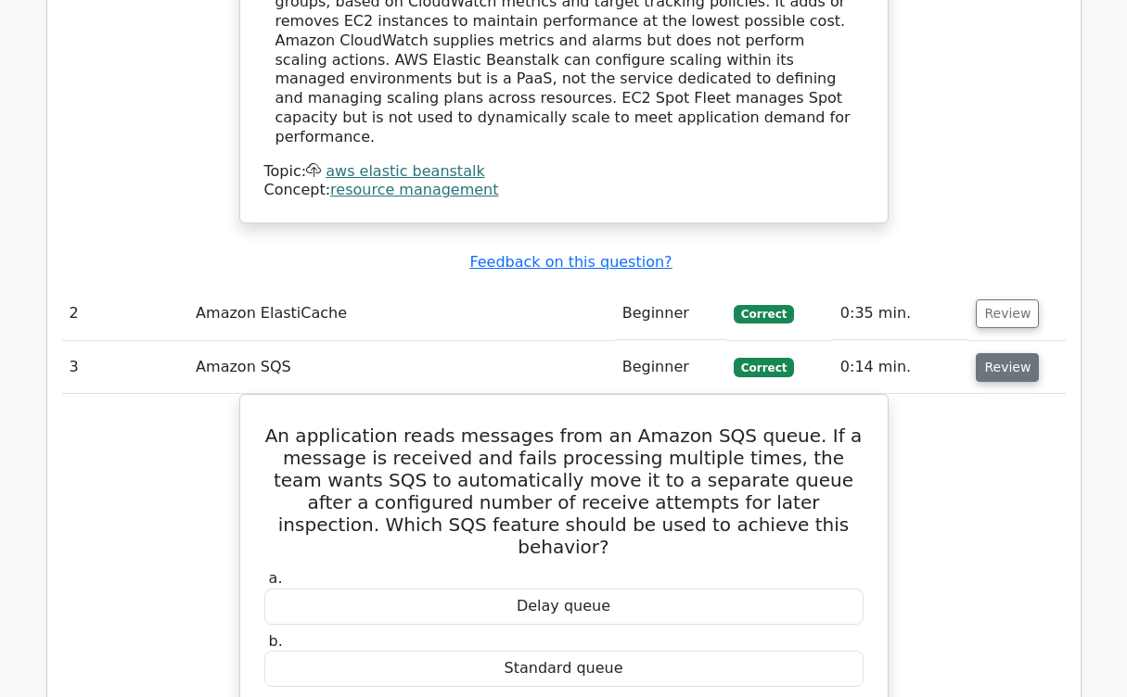
click at [1005, 353] on button "Review" at bounding box center [1007, 367] width 63 height 29
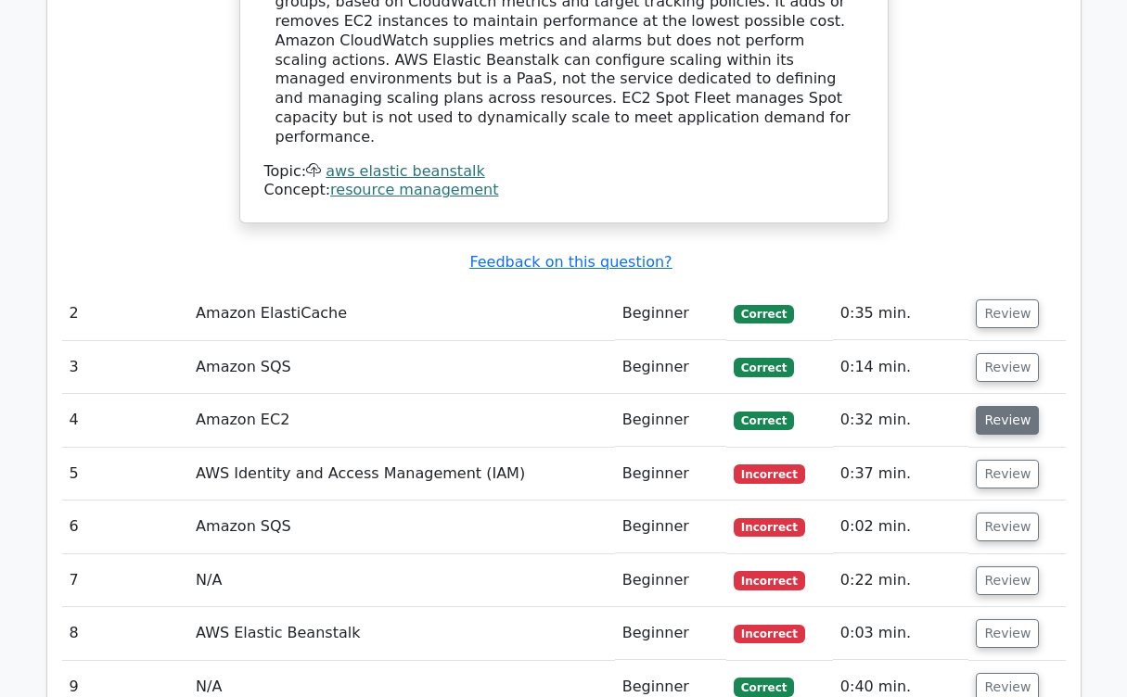
click at [994, 406] on button "Review" at bounding box center [1007, 420] width 63 height 29
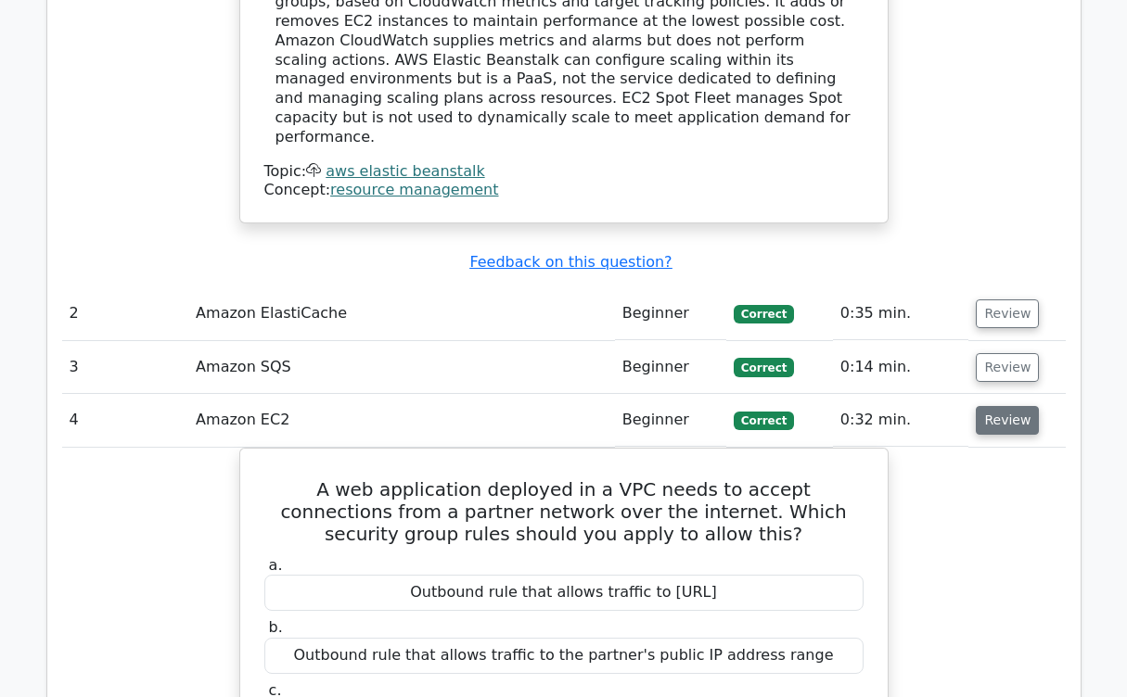
click at [994, 406] on button "Review" at bounding box center [1007, 420] width 63 height 29
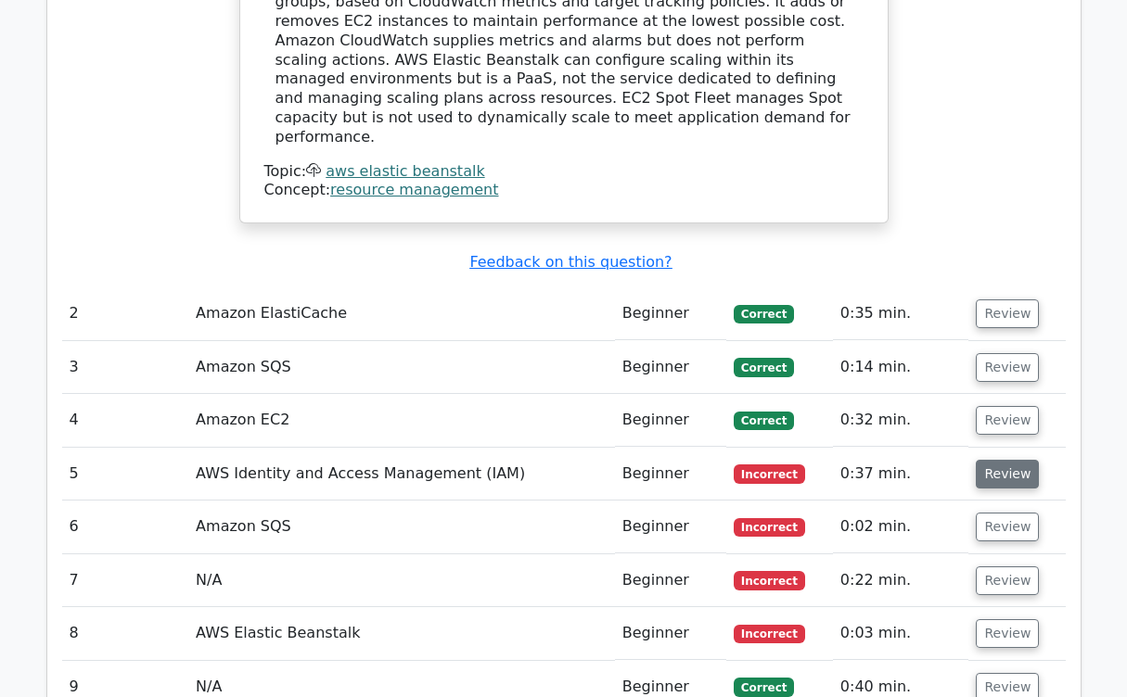
click at [988, 460] on button "Review" at bounding box center [1007, 474] width 63 height 29
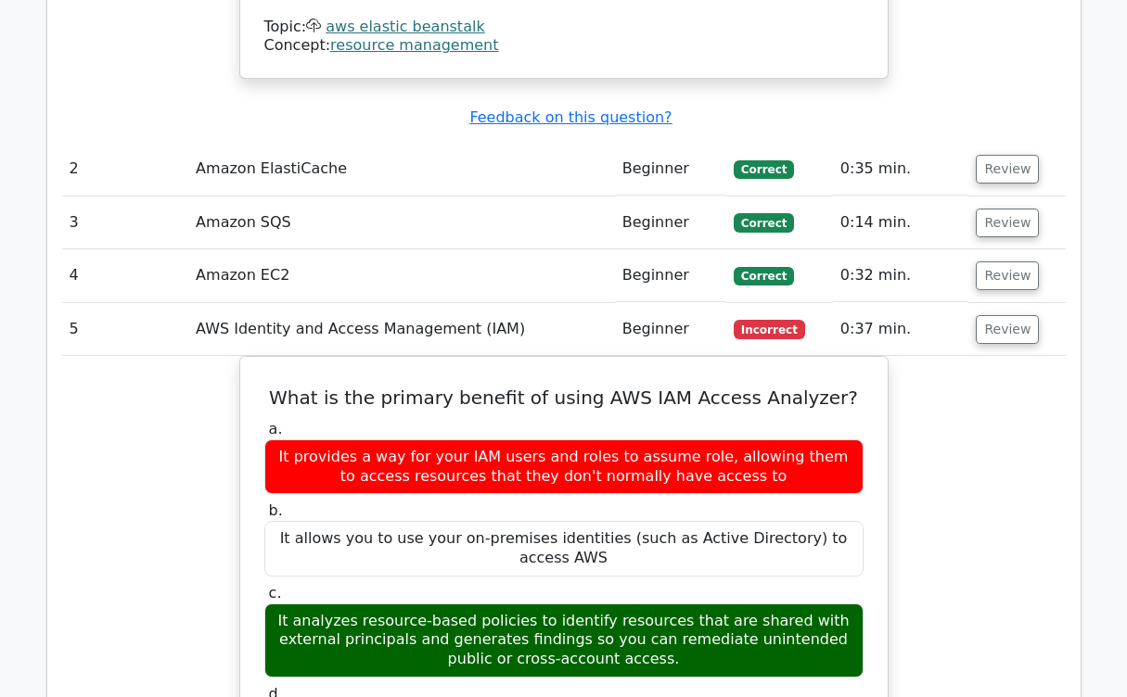
scroll to position [2264, 0]
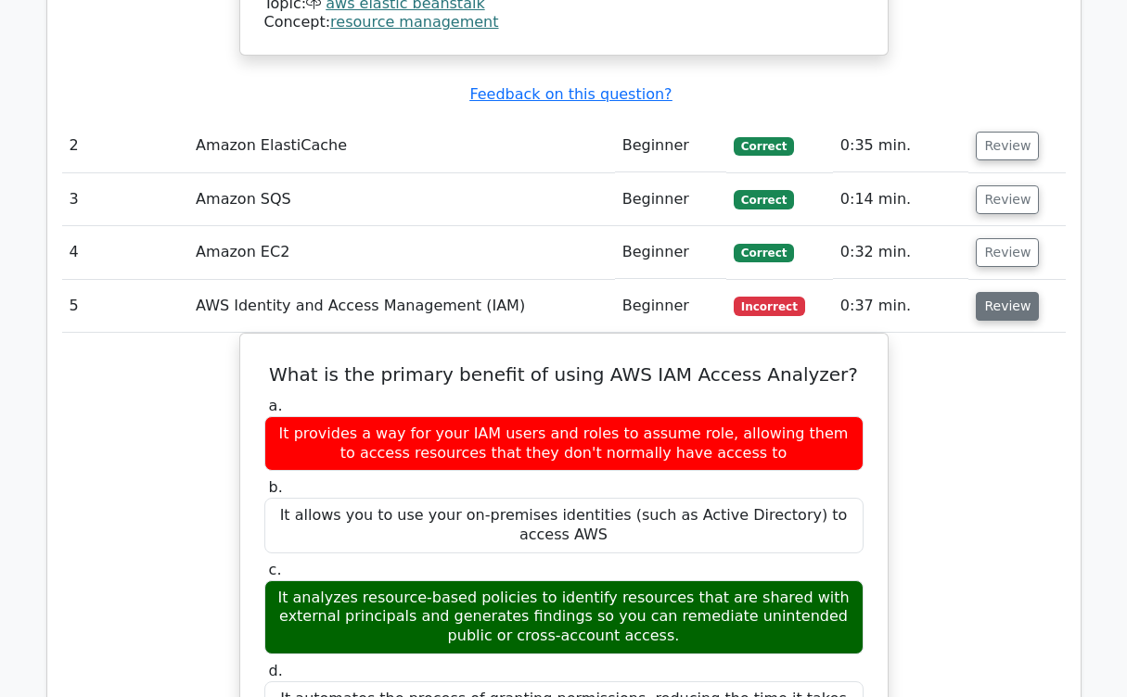
click at [994, 292] on button "Review" at bounding box center [1007, 306] width 63 height 29
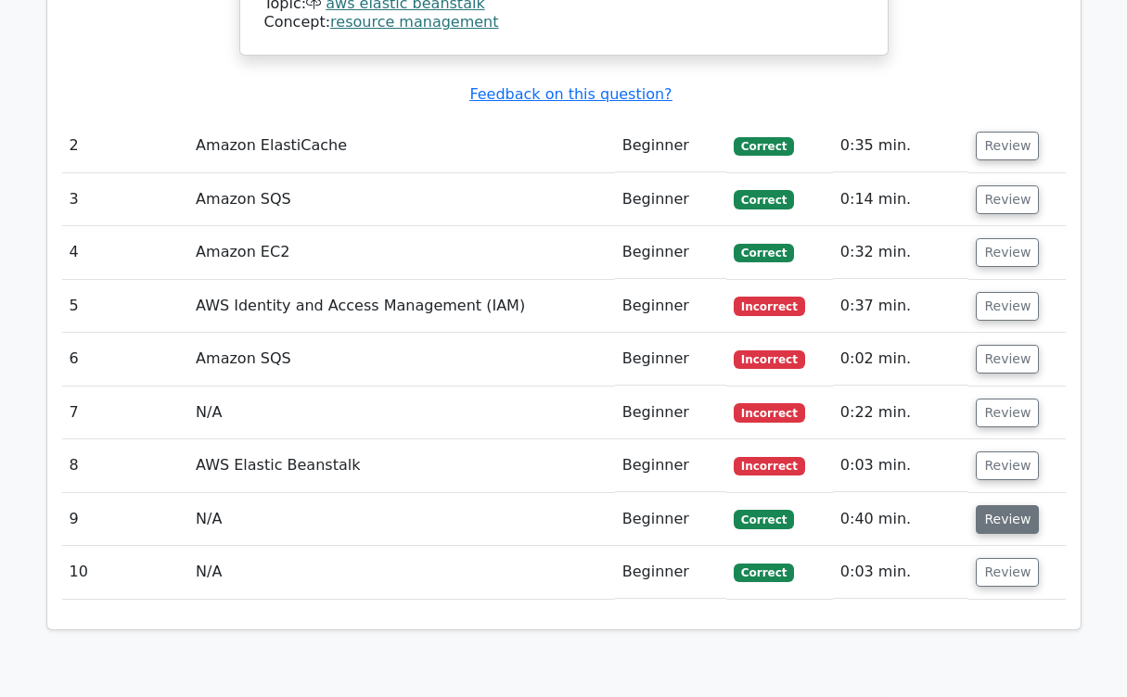
click at [993, 505] on button "Review" at bounding box center [1007, 519] width 63 height 29
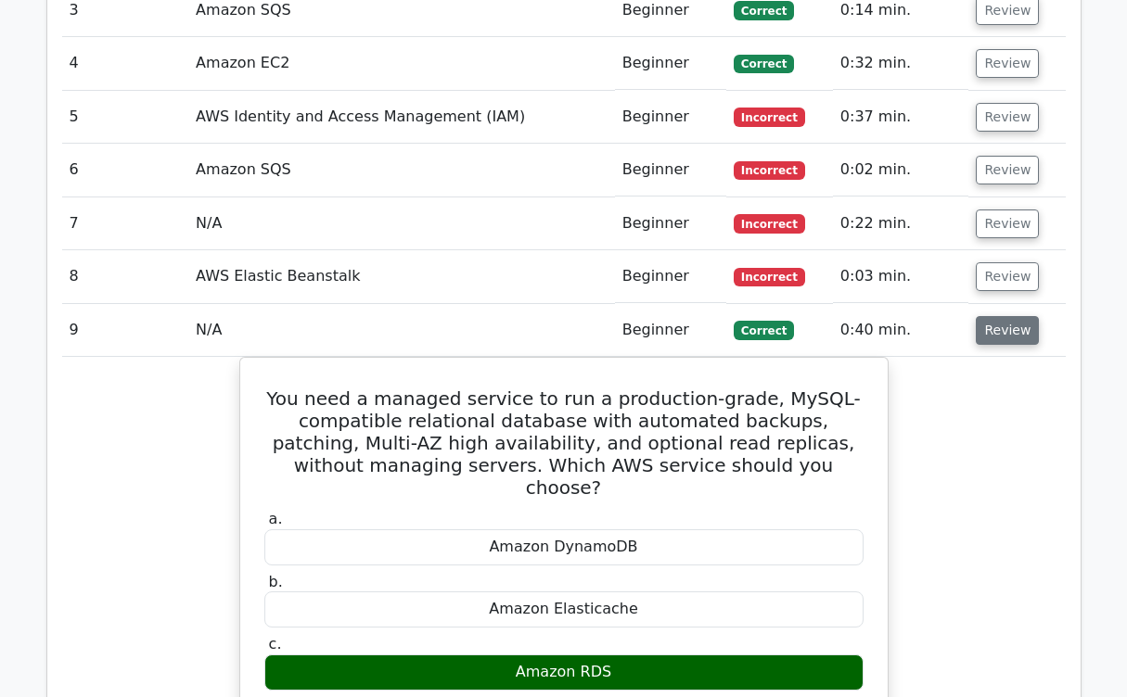
scroll to position [2454, 0]
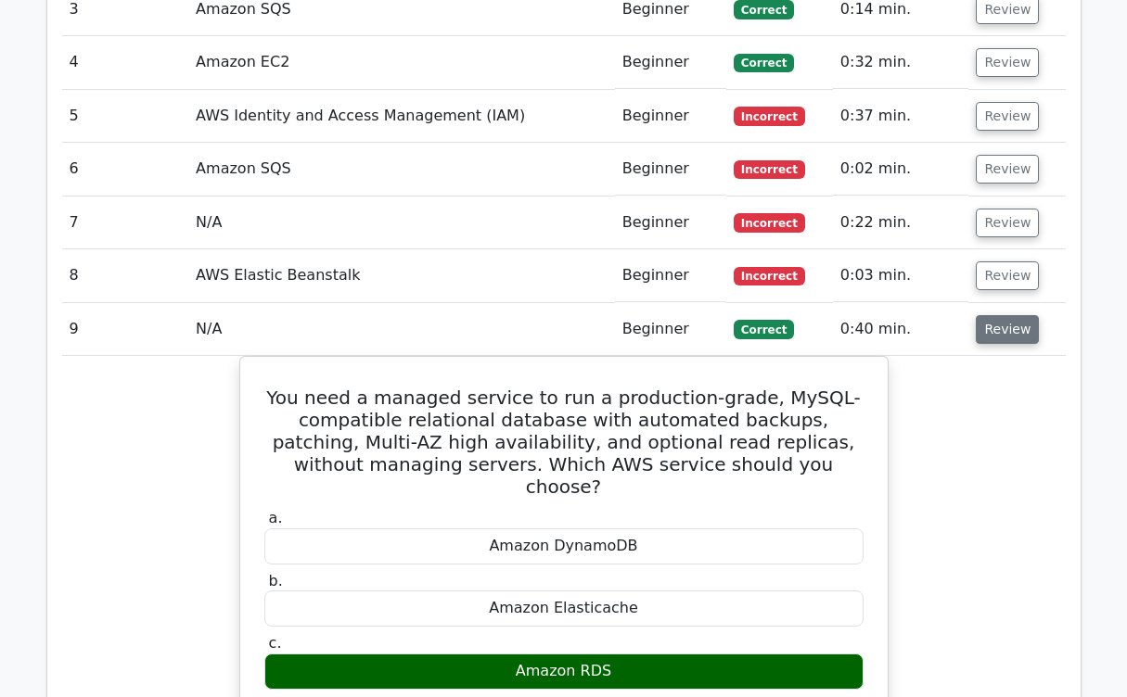
click at [999, 315] on button "Review" at bounding box center [1007, 329] width 63 height 29
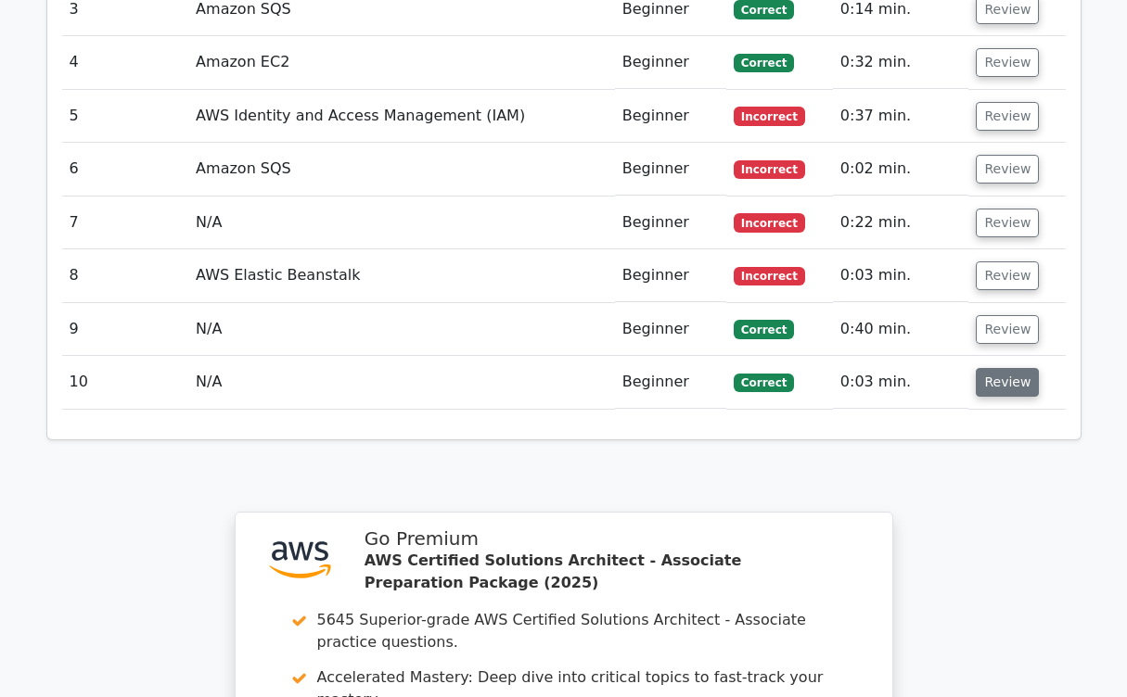
click at [1004, 368] on button "Review" at bounding box center [1007, 382] width 63 height 29
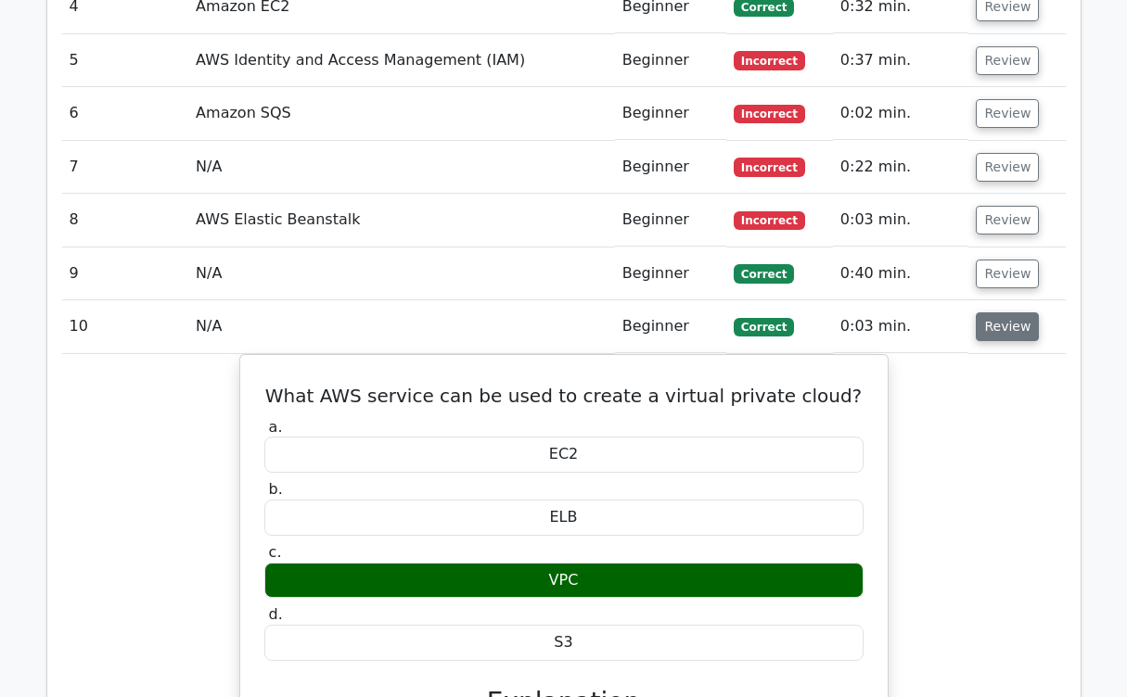
scroll to position [2514, 0]
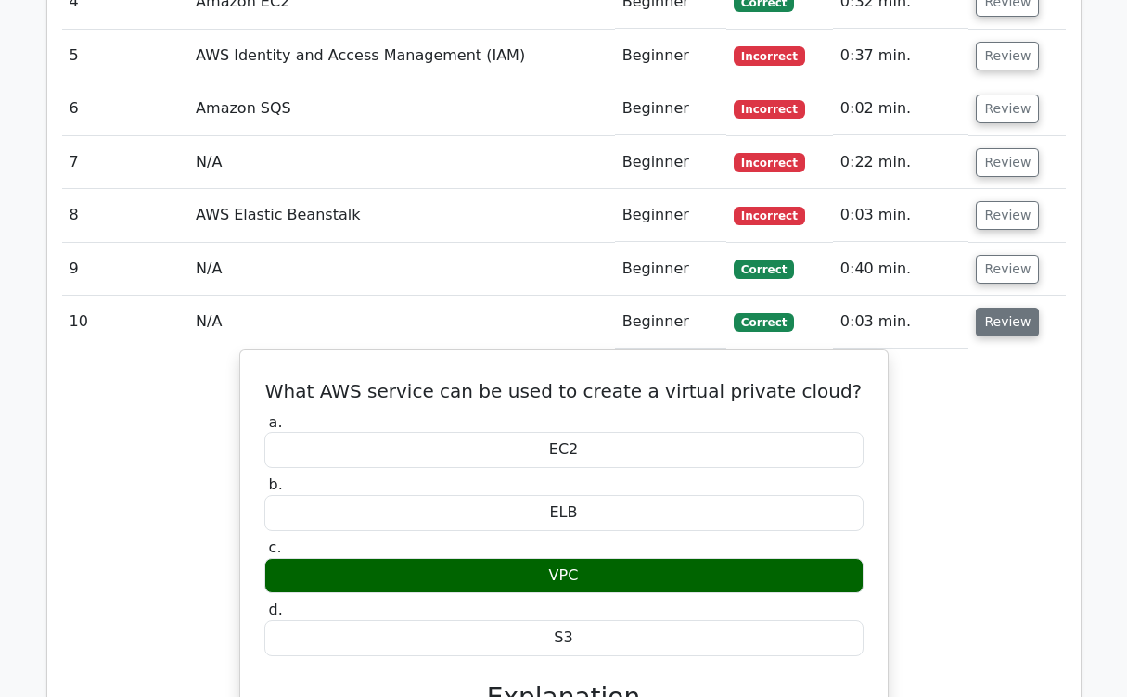
click at [1023, 308] on button "Review" at bounding box center [1007, 322] width 63 height 29
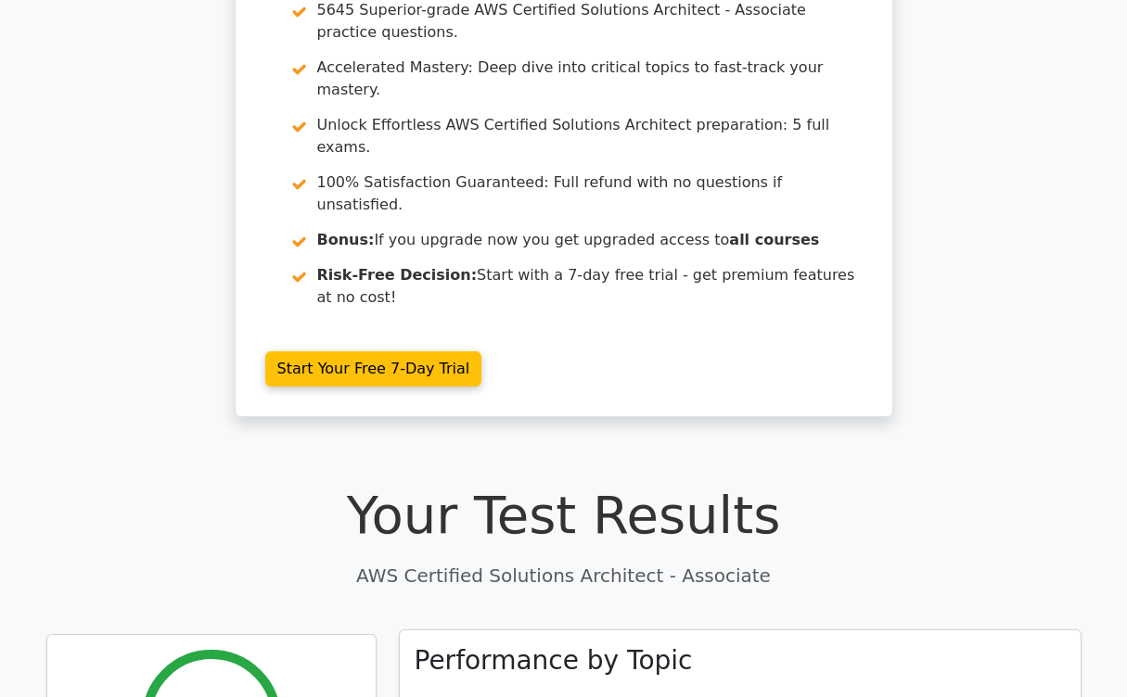
scroll to position [0, 0]
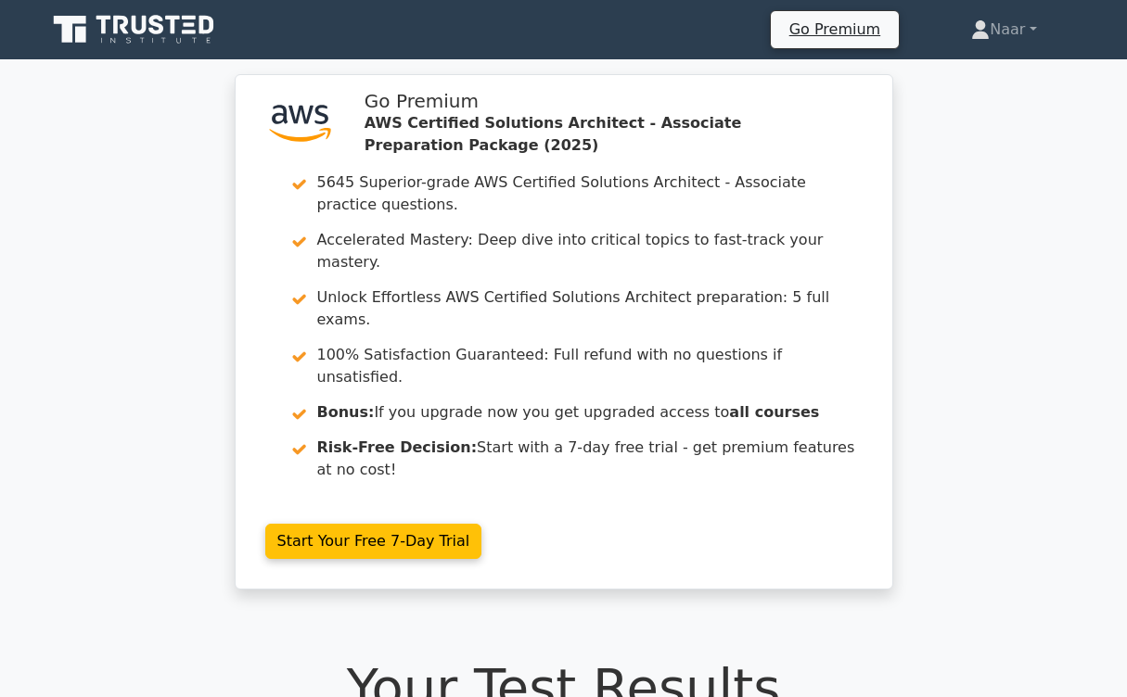
click at [142, 39] on icon at bounding box center [142, 41] width 5 height 6
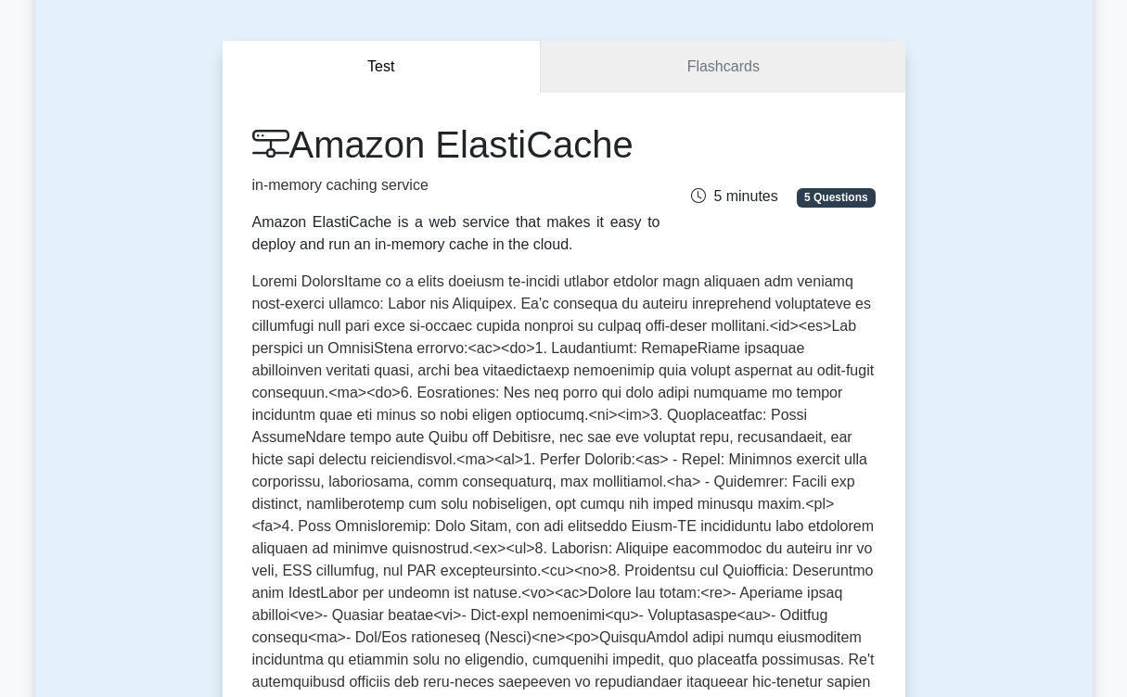
scroll to position [215, 0]
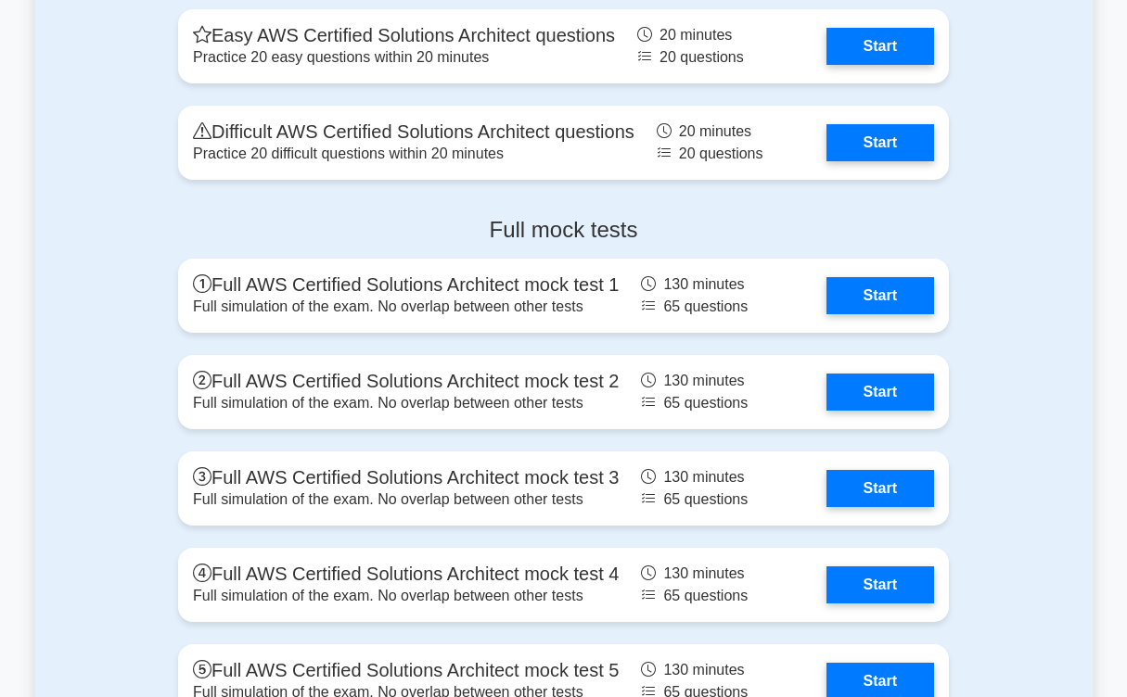
scroll to position [4726, 0]
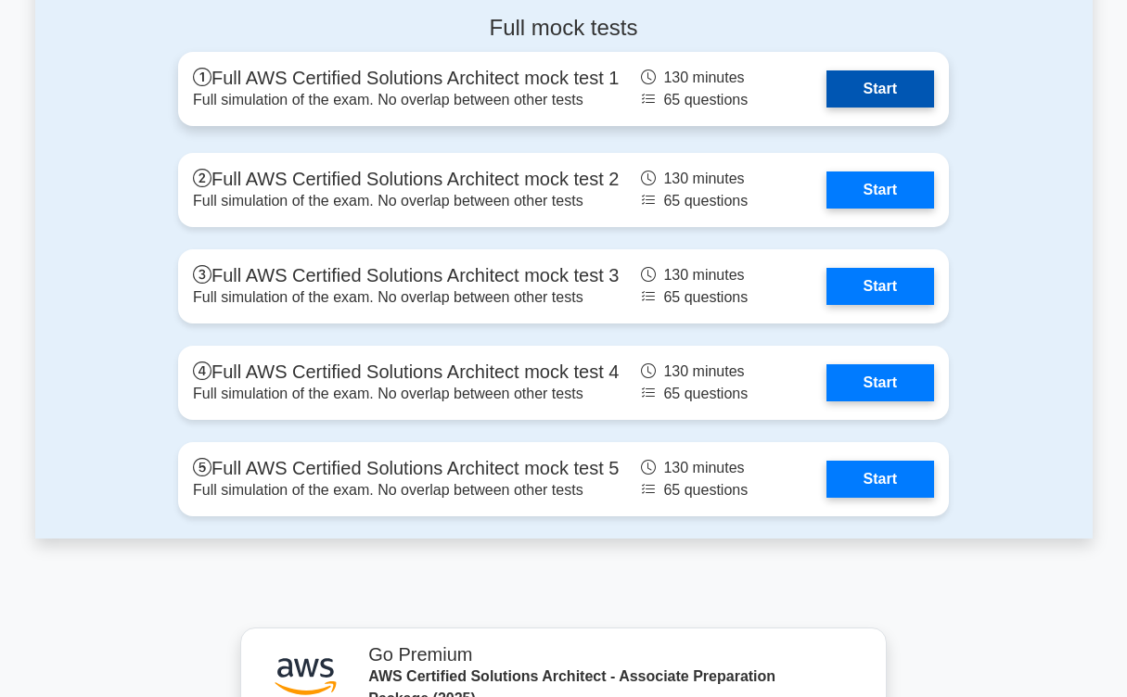
click at [830, 96] on link "Start" at bounding box center [880, 88] width 108 height 37
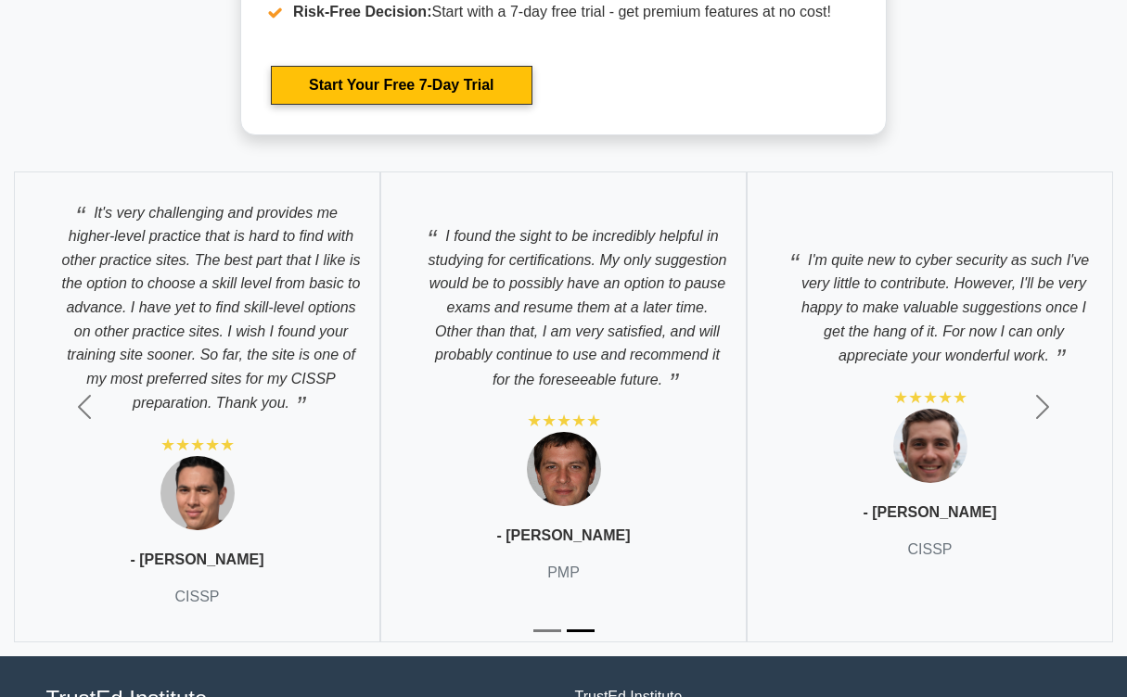
scroll to position [5647, 0]
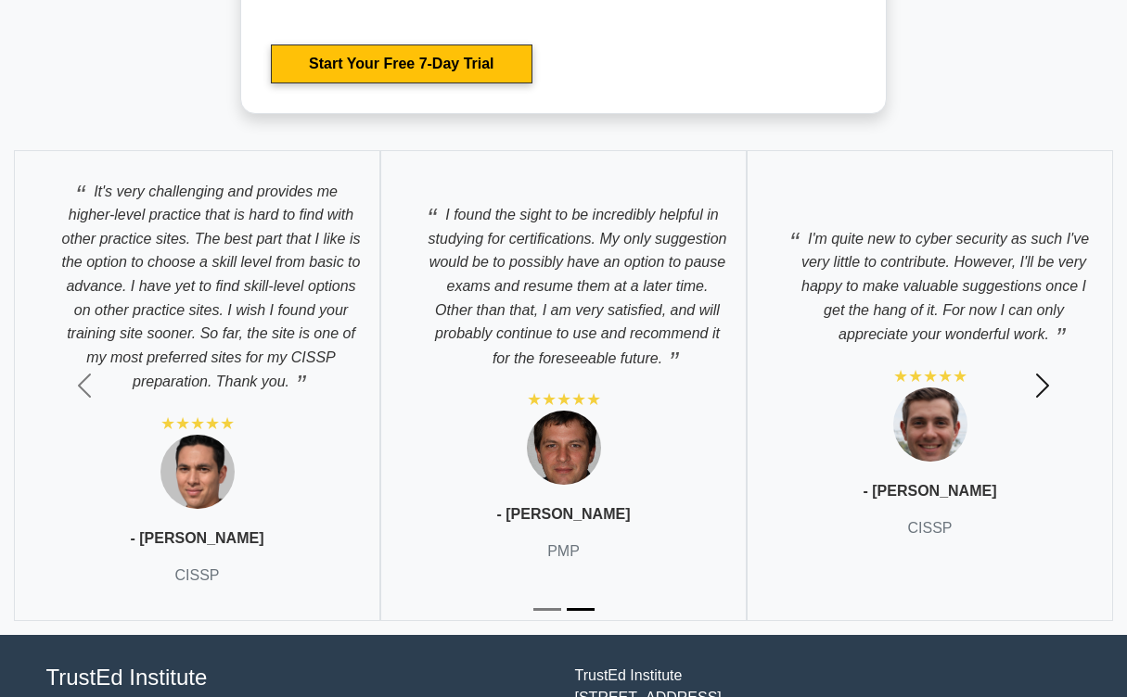
click at [1047, 371] on span "button" at bounding box center [1042, 386] width 30 height 30
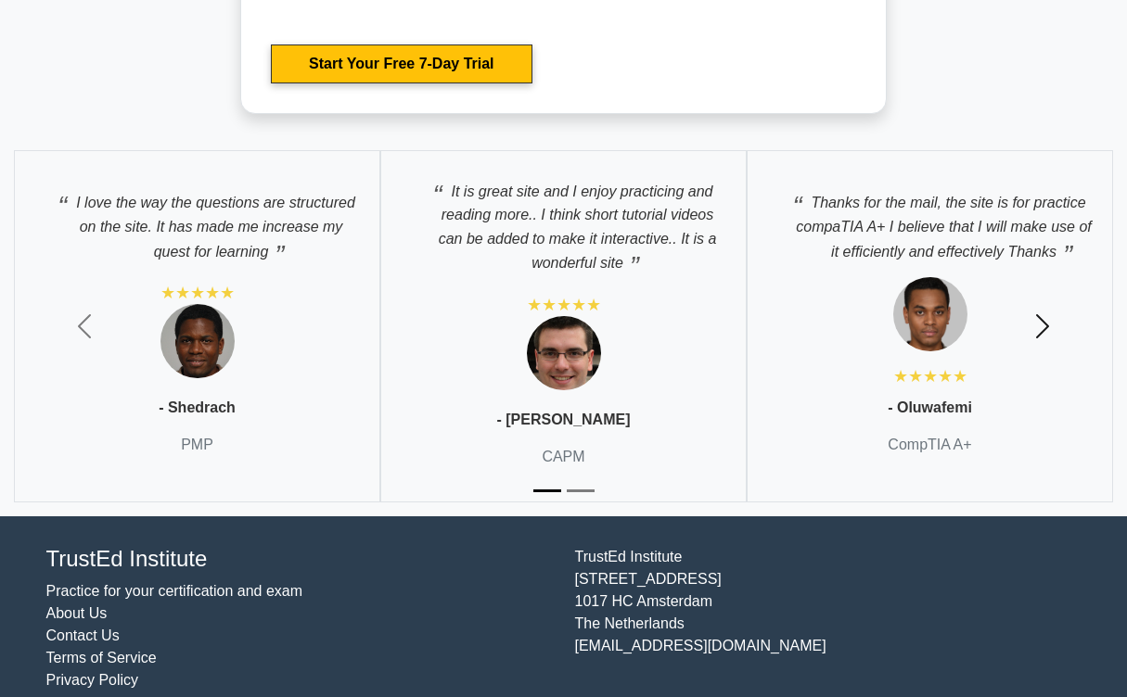
click at [1045, 343] on button "Next" at bounding box center [1042, 326] width 169 height 380
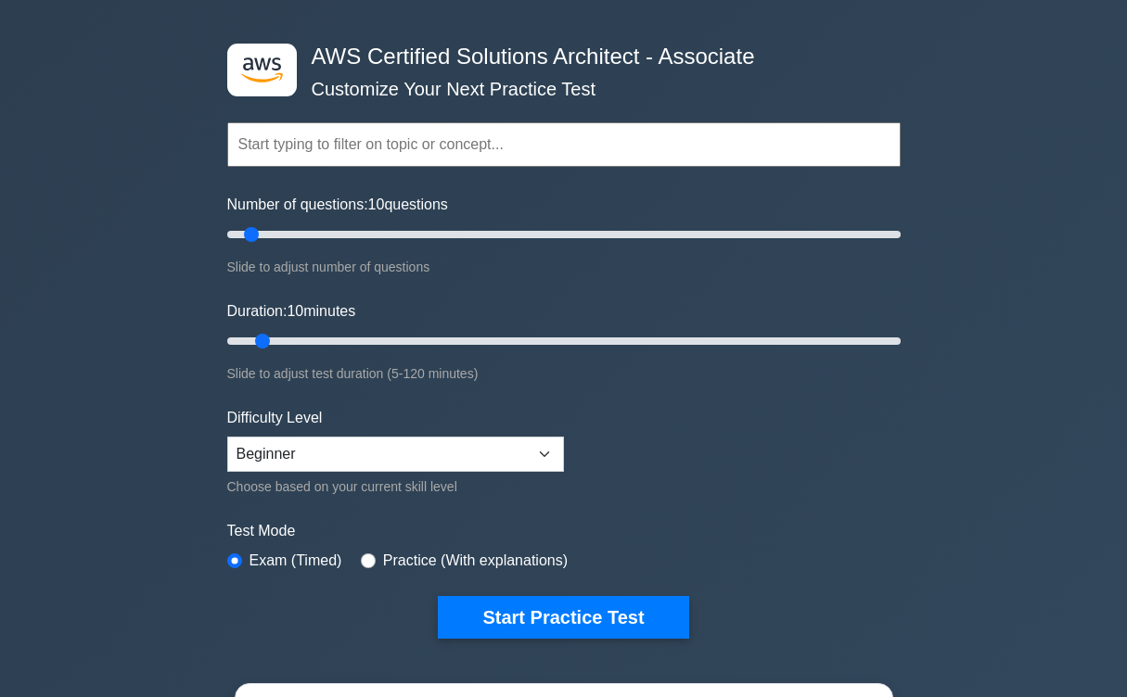
scroll to position [70, 0]
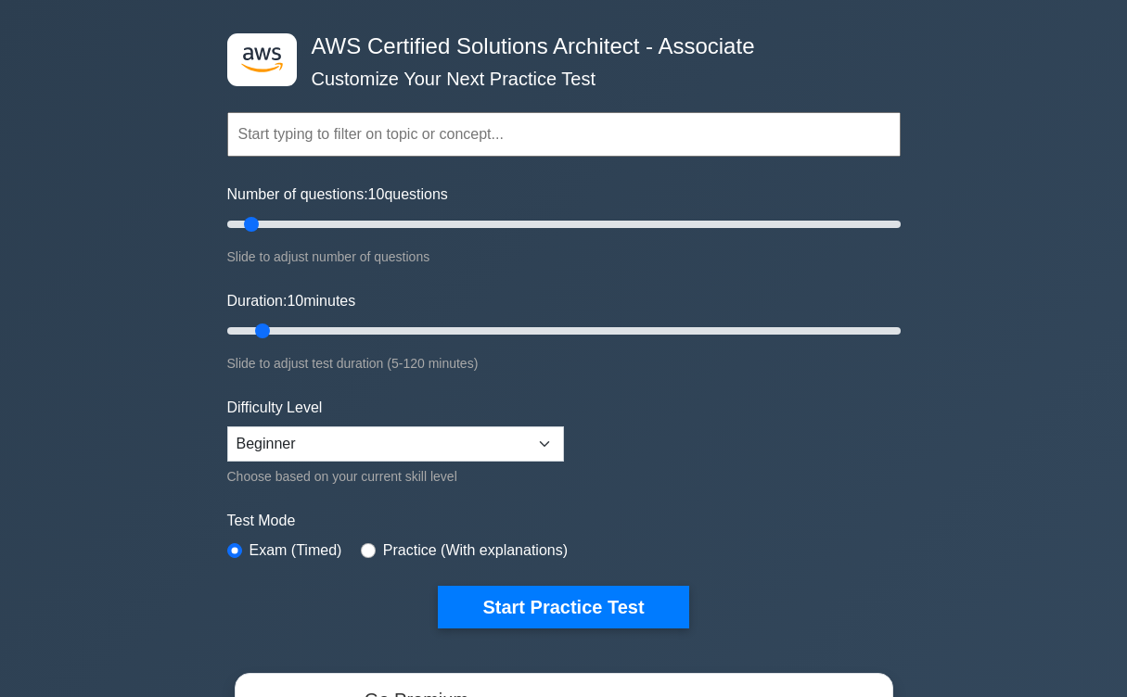
click at [485, 464] on div "Difficulty Level Beginner Intermediate Expert Choose based on your current skil…" at bounding box center [395, 442] width 337 height 91
click at [481, 461] on div "Difficulty Level Beginner Intermediate Expert Choose based on your current skil…" at bounding box center [395, 442] width 337 height 91
click at [512, 448] on select "Beginner Intermediate Expert" at bounding box center [395, 444] width 337 height 35
select select "expert"
click at [227, 427] on select "Beginner Intermediate Expert" at bounding box center [395, 444] width 337 height 35
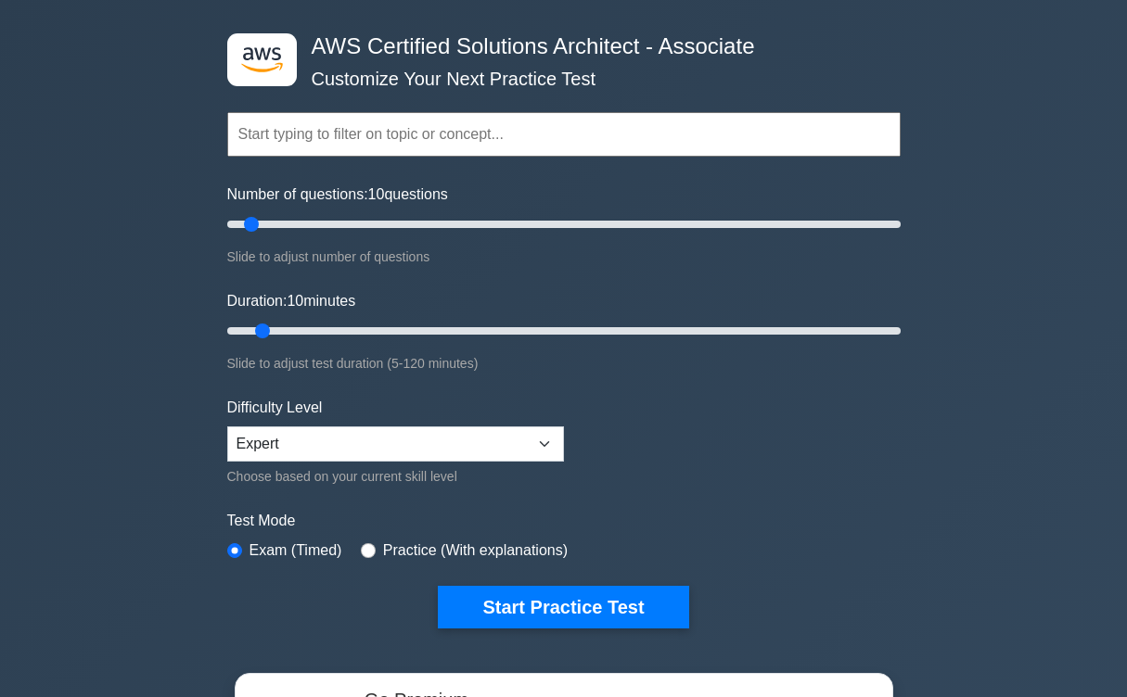
click at [427, 555] on label "Practice (With explanations)" at bounding box center [475, 551] width 185 height 22
click at [390, 550] on label "Practice (With explanations)" at bounding box center [475, 551] width 185 height 22
click at [379, 550] on div "Practice (With explanations)" at bounding box center [464, 551] width 207 height 22
click at [365, 550] on input "radio" at bounding box center [368, 550] width 15 height 15
radio input "true"
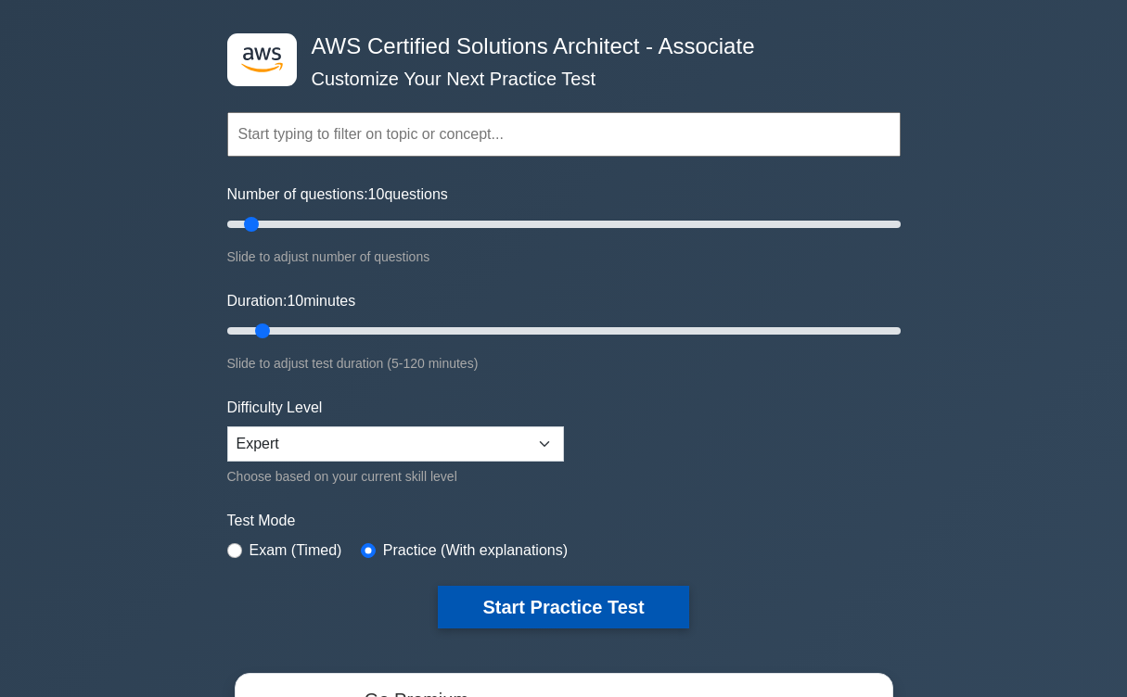
click at [482, 592] on button "Start Practice Test" at bounding box center [563, 607] width 250 height 43
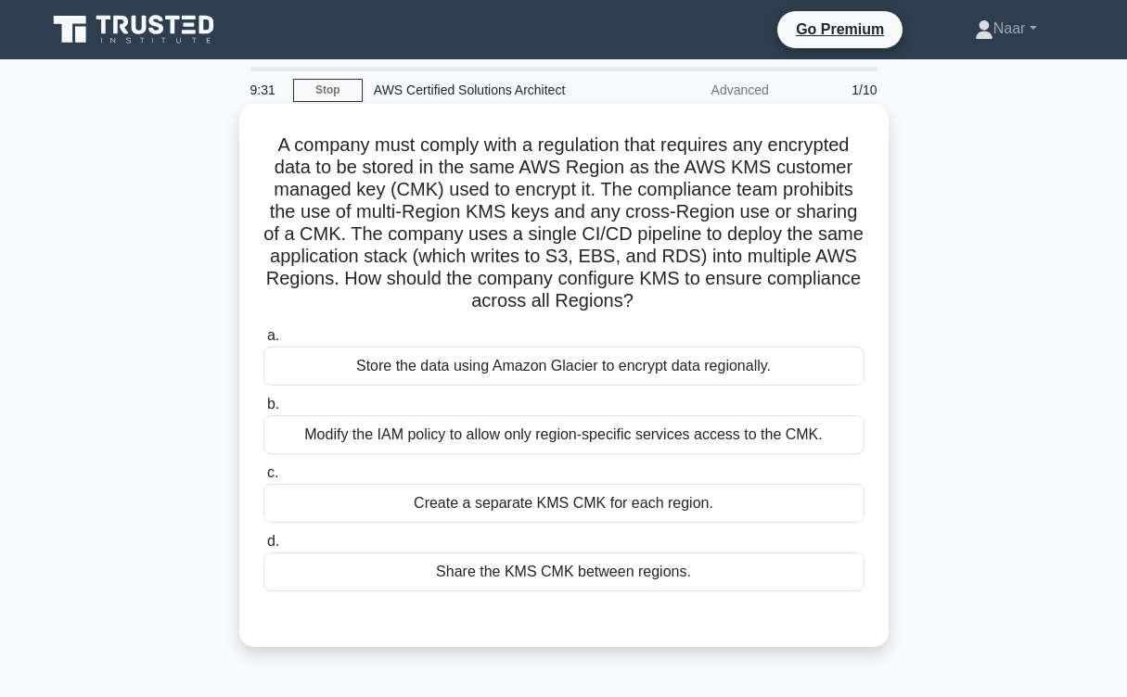
click at [566, 458] on div "a. Store the data using Amazon Glacier to encrypt data regionally. b. Modify th…" at bounding box center [563, 458] width 623 height 274
click at [566, 444] on div "Modify the IAM policy to allow only region-specific services access to the CMK." at bounding box center [563, 434] width 601 height 39
click at [263, 411] on input "b. Modify the IAM policy to allow only region-specific services access to the C…" at bounding box center [263, 405] width 0 height 12
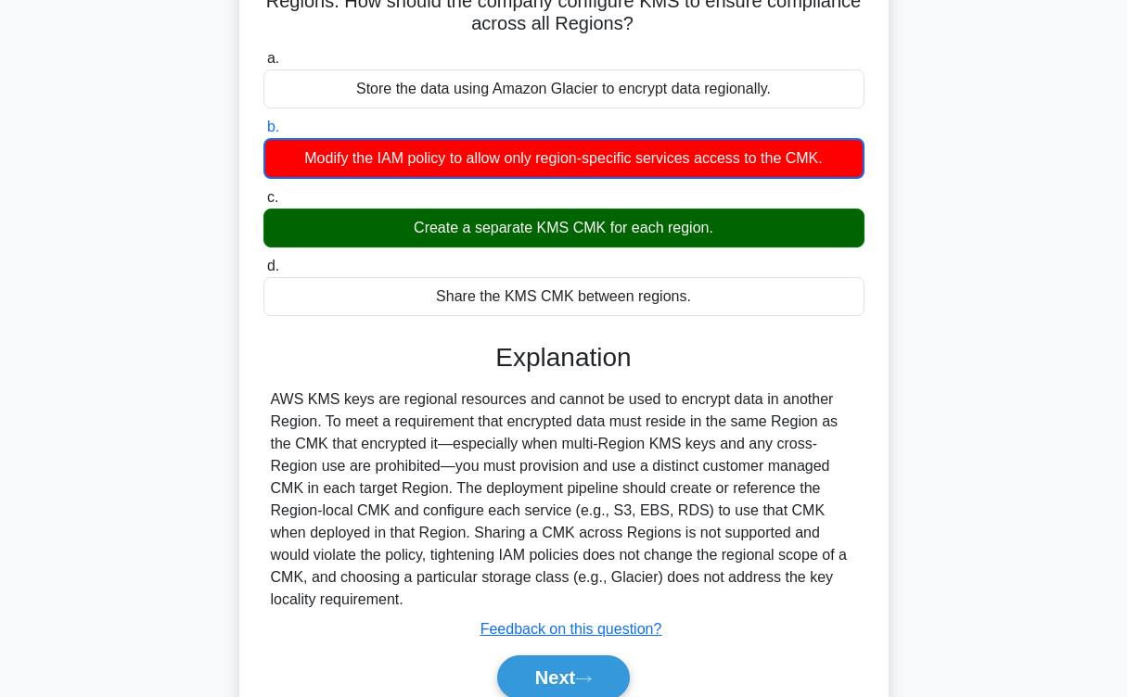
scroll to position [293, 0]
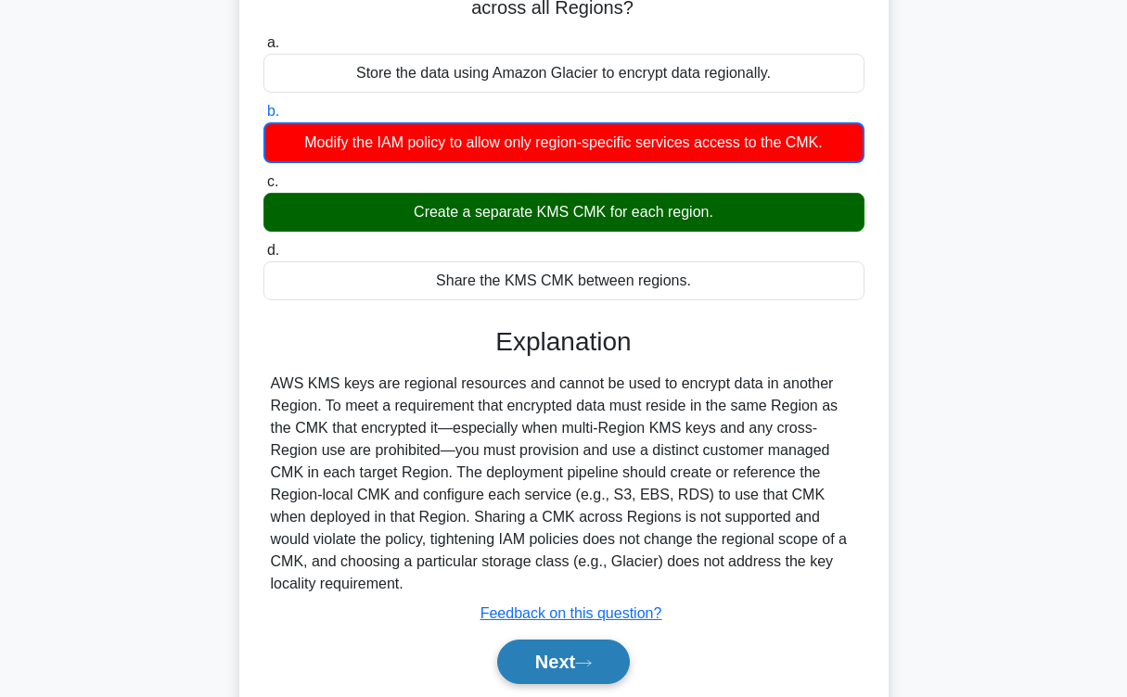
click at [563, 640] on button "Next" at bounding box center [563, 662] width 133 height 45
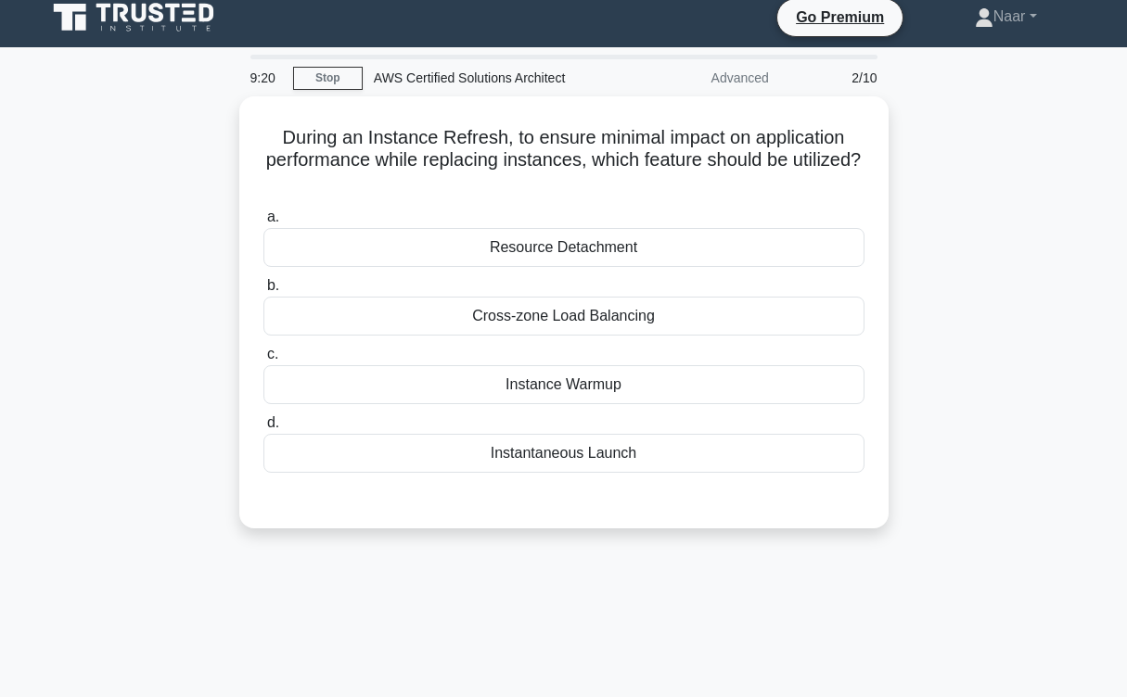
scroll to position [0, 0]
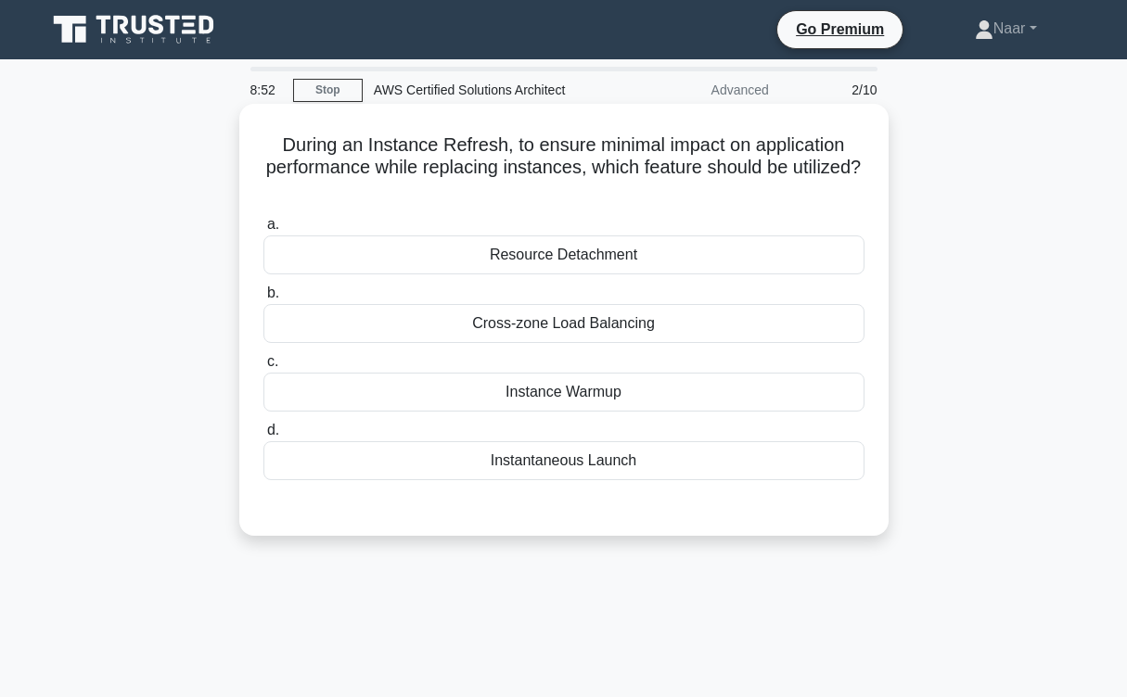
click at [611, 333] on div "Cross-zone Load Balancing" at bounding box center [563, 323] width 601 height 39
click at [263, 300] on input "b. Cross-zone [GEOGRAPHIC_DATA]" at bounding box center [263, 293] width 0 height 12
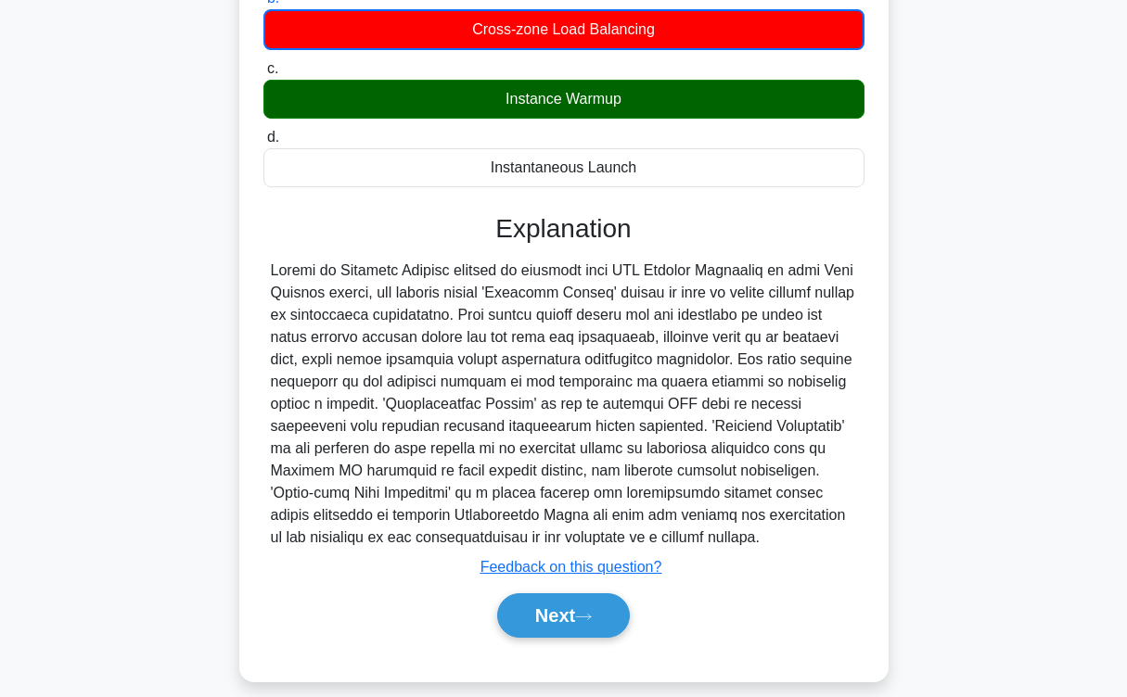
scroll to position [314, 0]
